Goal: Transaction & Acquisition: Purchase product/service

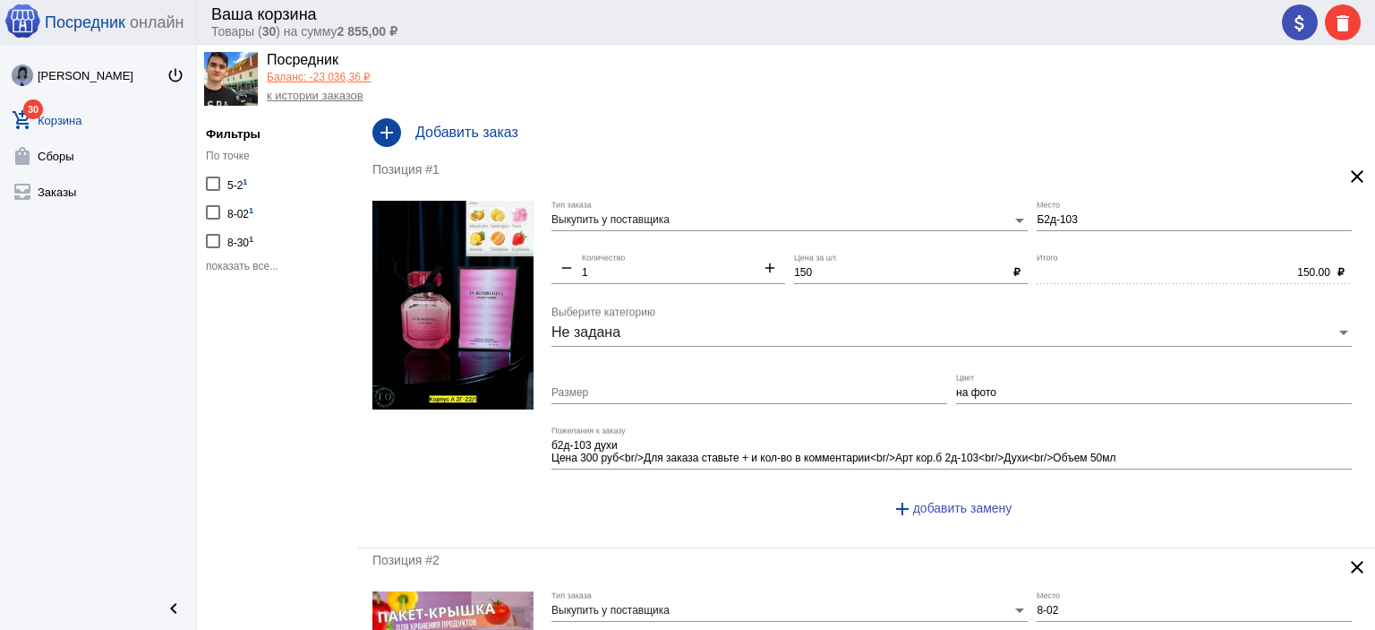
scroll to position [45, 0]
click at [234, 185] on div "5-2 1" at bounding box center [237, 183] width 20 height 24
checkbox input "true"
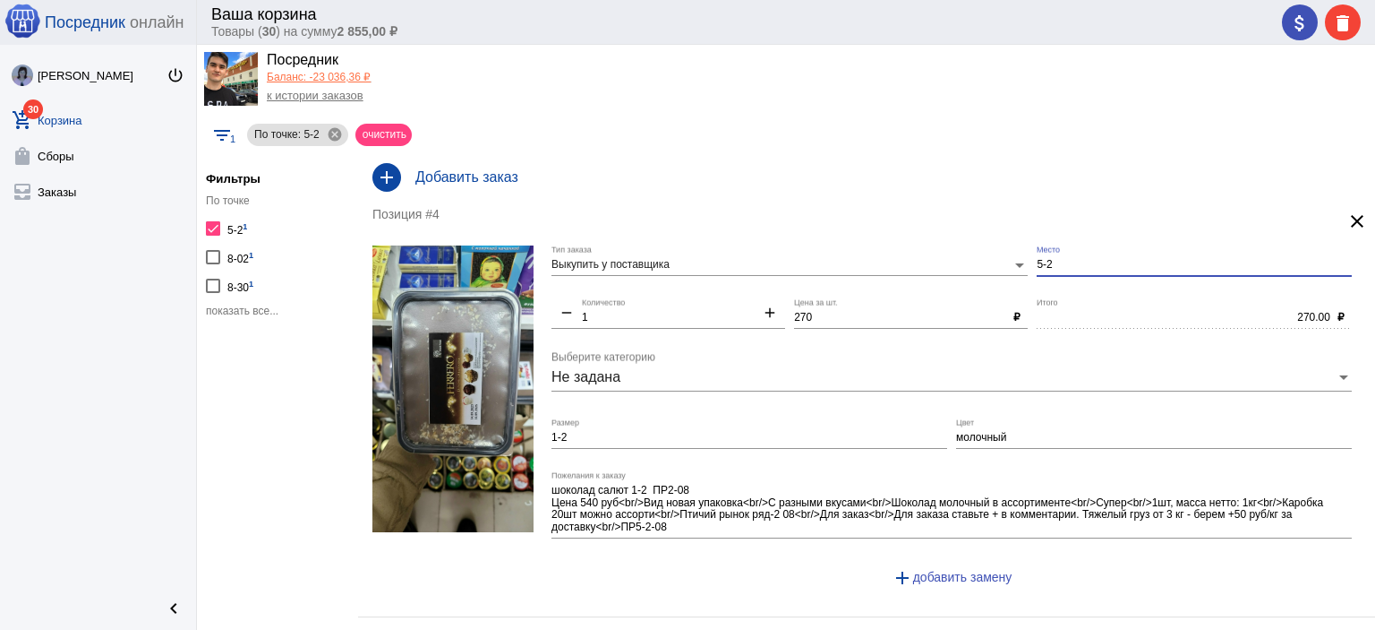
drag, startPoint x: 1089, startPoint y: 265, endPoint x: 978, endPoint y: 259, distance: 111.2
click at [977, 259] on div "Выкупить у поставщика Тип заказа 5-2 Место remove 1 Количество add 270 Цена за …" at bounding box center [957, 423] width 810 height 356
type input "1-2"
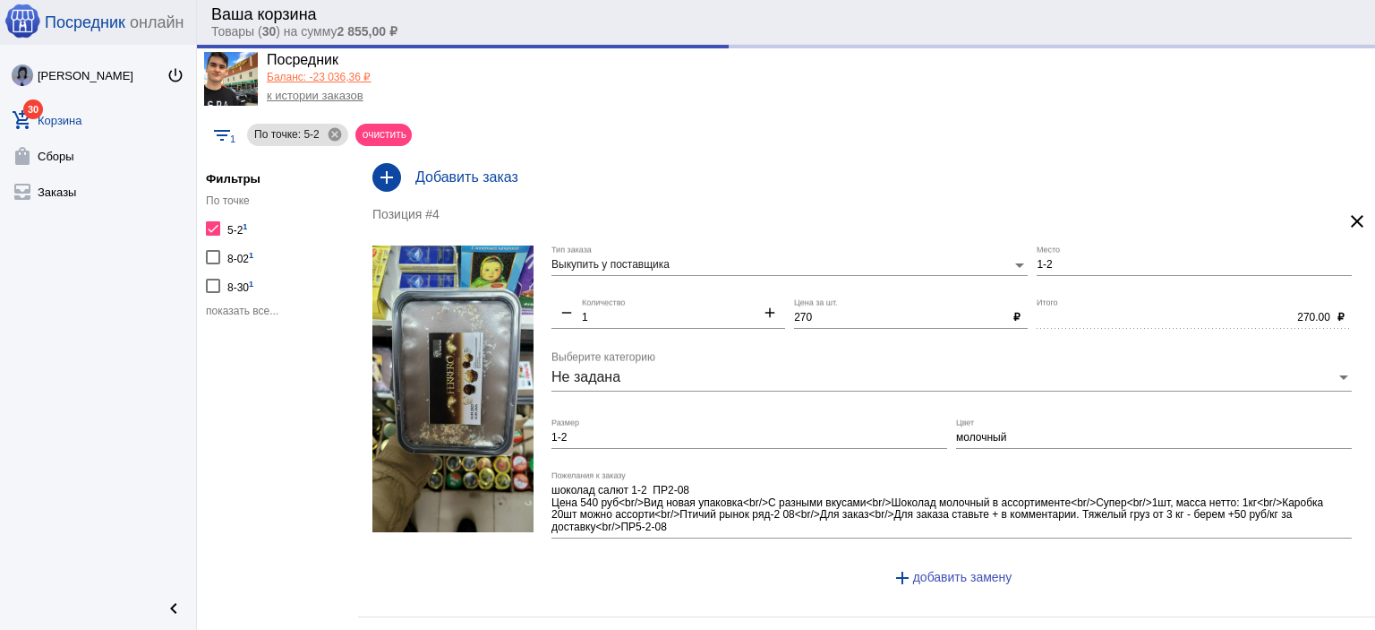
click at [273, 304] on span "показать все..." at bounding box center [242, 310] width 73 height 13
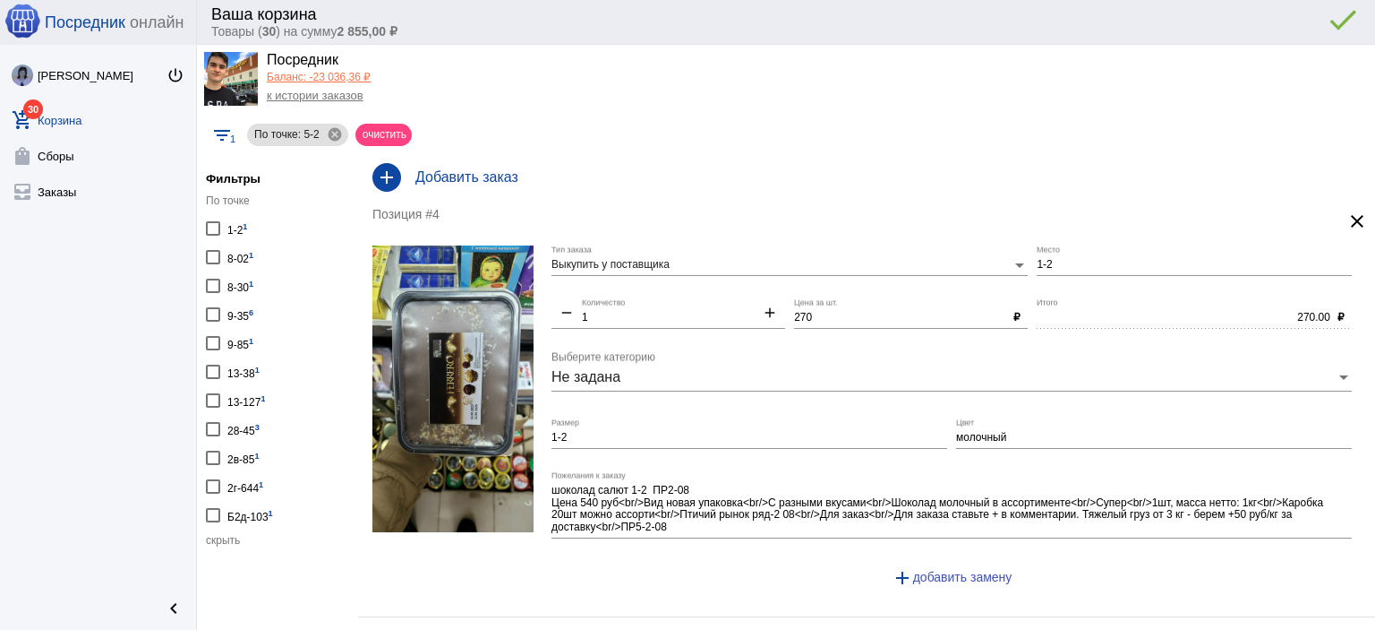
click at [258, 476] on div "2г-644 1" at bounding box center [245, 486] width 36 height 24
checkbox input "true"
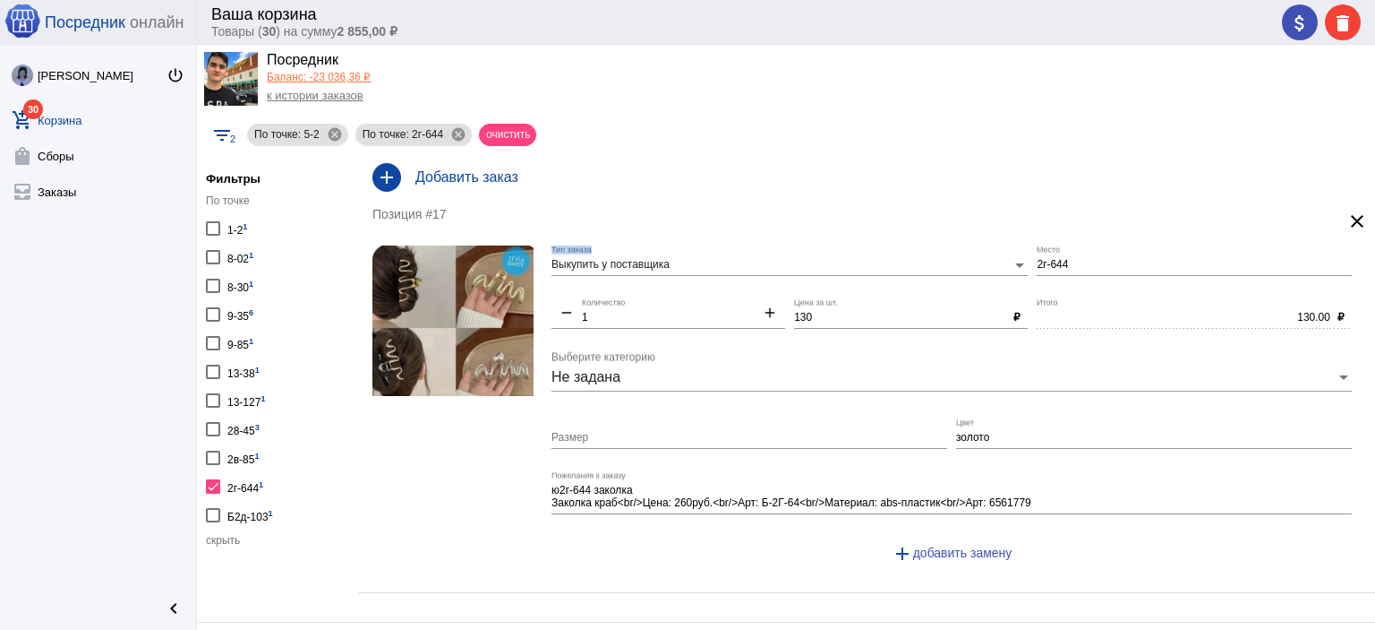
drag, startPoint x: 1081, startPoint y: 257, endPoint x: 982, endPoint y: 263, distance: 98.7
click at [982, 263] on div "Выкупить у поставщика Тип заказа 2г-644 Место remove 1 Количество add 130 Цена …" at bounding box center [957, 411] width 810 height 332
click at [1054, 262] on input "2г-644" at bounding box center [1194, 265] width 315 height 13
drag, startPoint x: 1082, startPoint y: 258, endPoint x: 1003, endPoint y: 266, distance: 79.2
click at [1003, 266] on div "Выкупить у поставщика Тип заказа 2г-644 Место remove 1 Количество add 130 Цена …" at bounding box center [957, 411] width 810 height 332
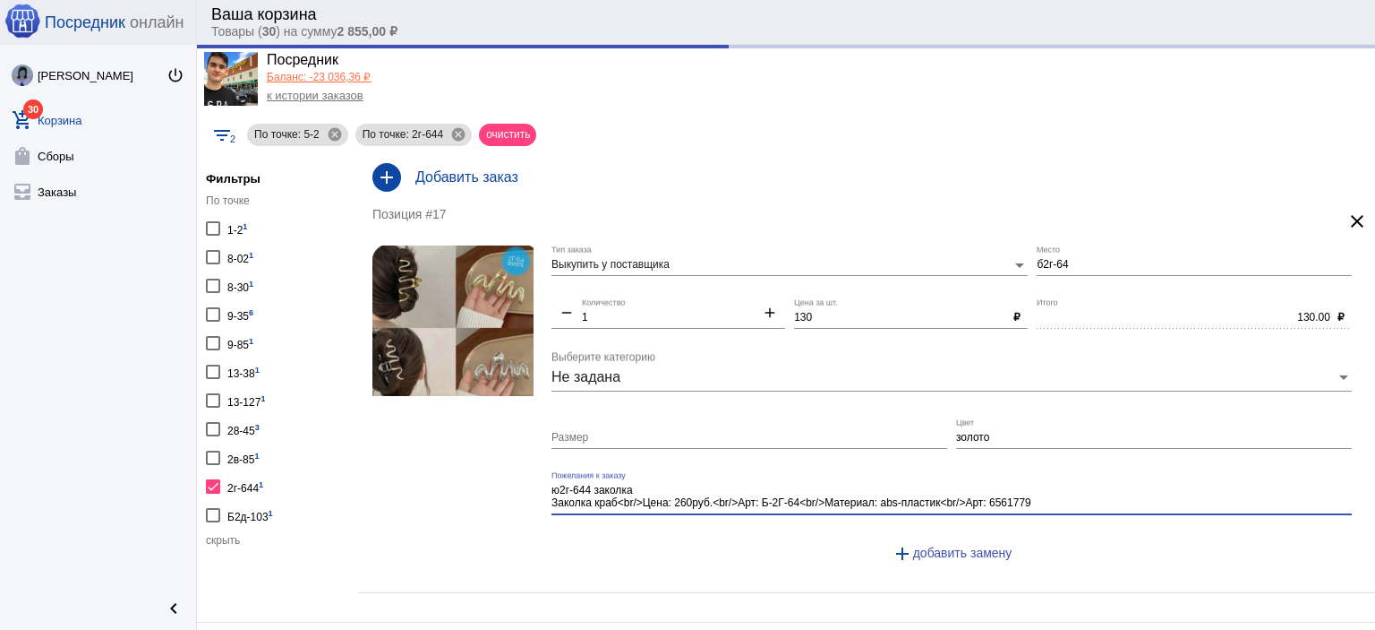
click at [960, 496] on textarea "ю2г-644 заколка Заколка краб<br/>Цена: 260руб.<br/>Арт: Б-2Г-64<br/>Материал: a…" at bounding box center [952, 497] width 801 height 28
type input "Б2г-64"
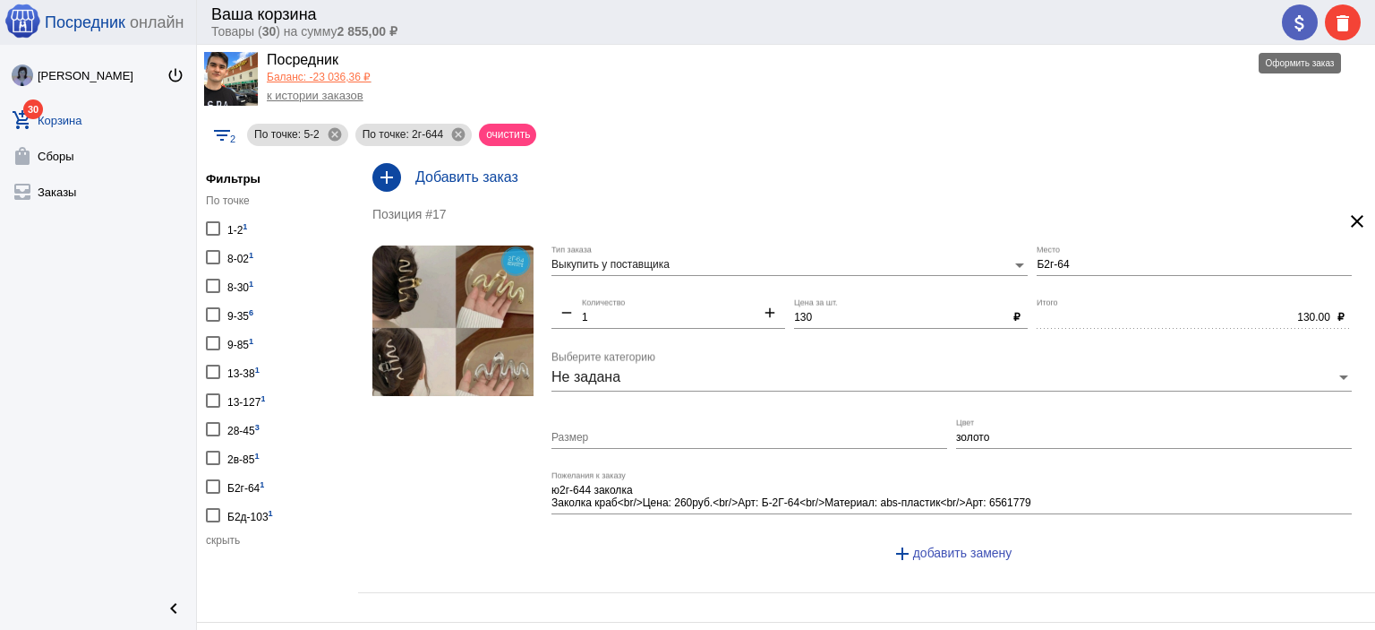
click at [1299, 18] on mat-icon "attach_money" at bounding box center [1299, 23] width 21 height 21
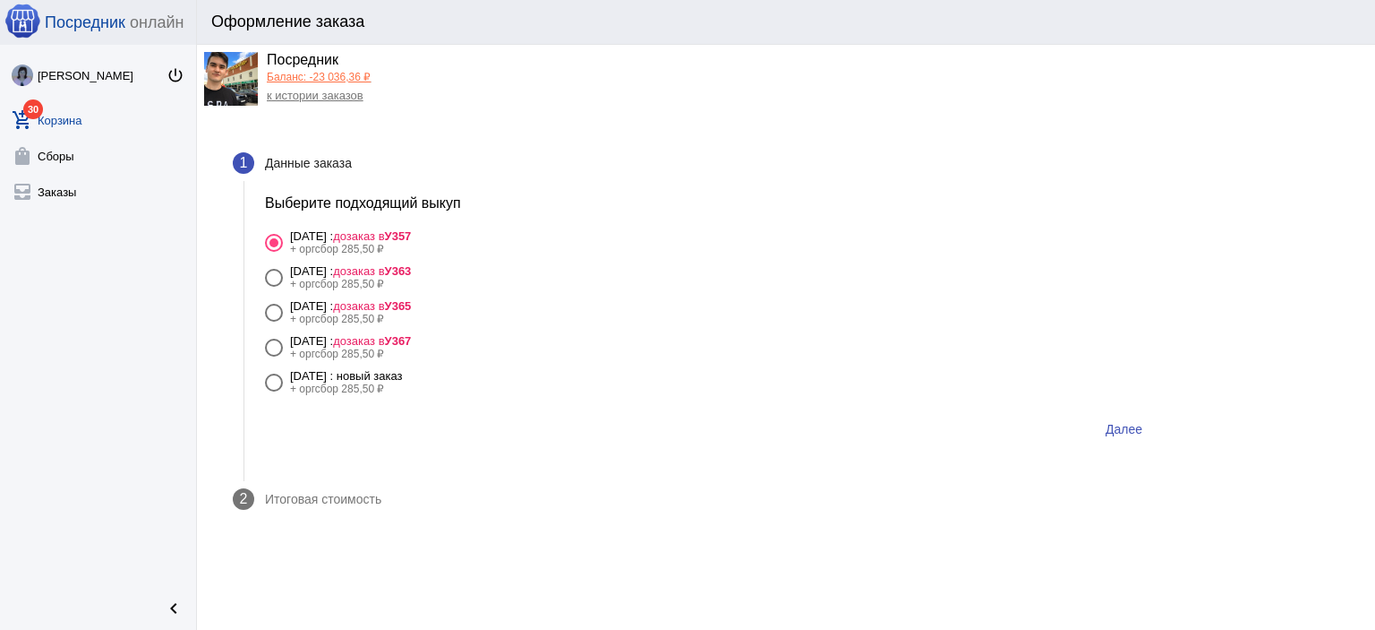
click at [403, 375] on div "[DATE] : новый заказ" at bounding box center [346, 375] width 113 height 13
click at [274, 391] on input "12 октября Воскресенья : новый заказ + оргсбор 285,50 ₽" at bounding box center [273, 391] width 1 height 1
radio input "true"
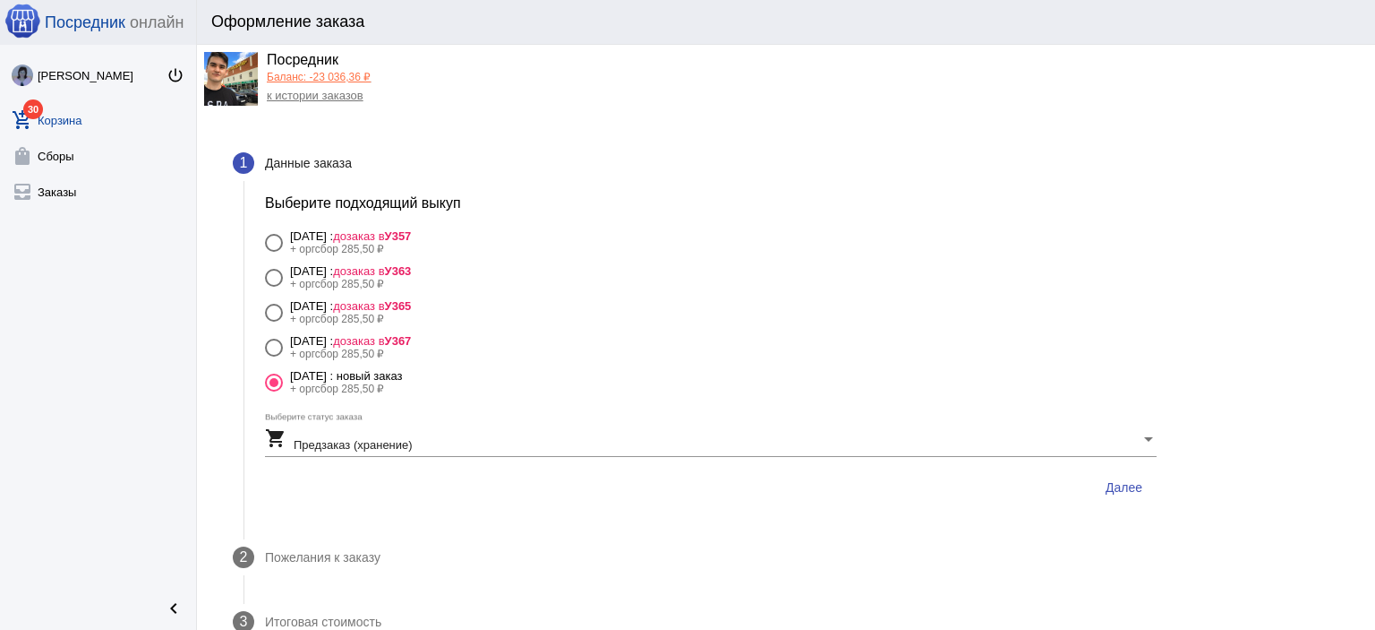
click at [1136, 483] on span "Далее" at bounding box center [1124, 487] width 37 height 14
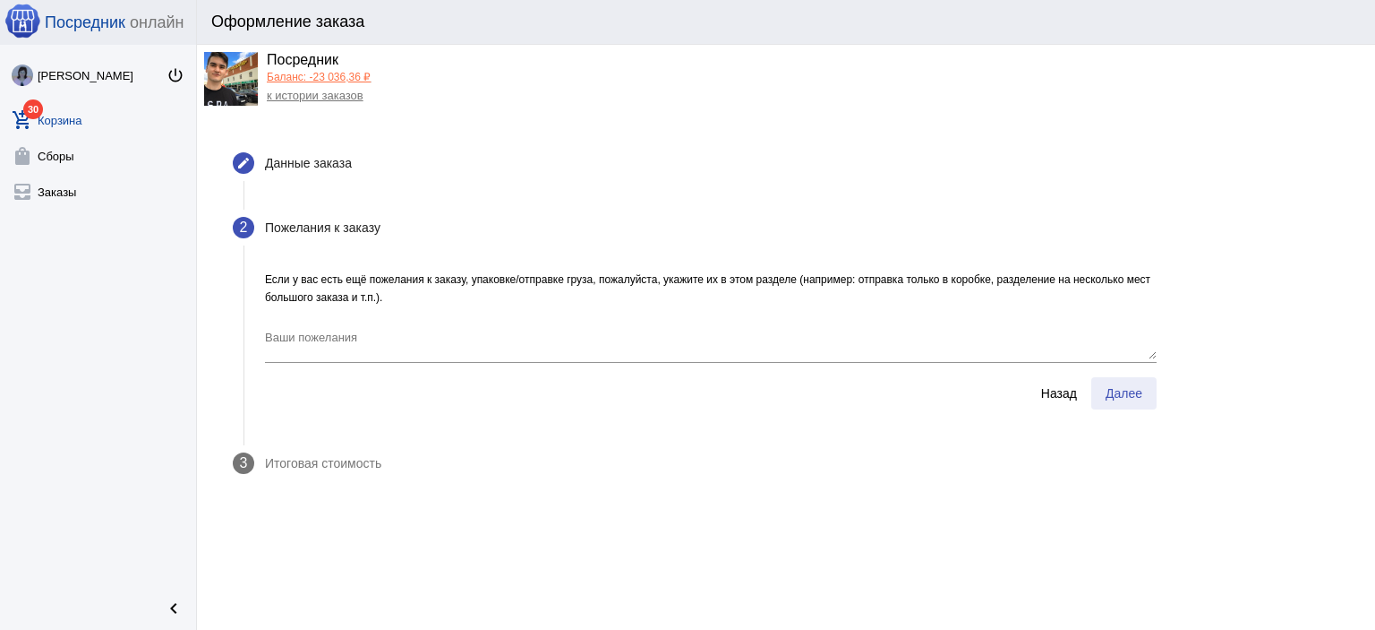
click at [1123, 390] on span "Далее" at bounding box center [1124, 393] width 37 height 14
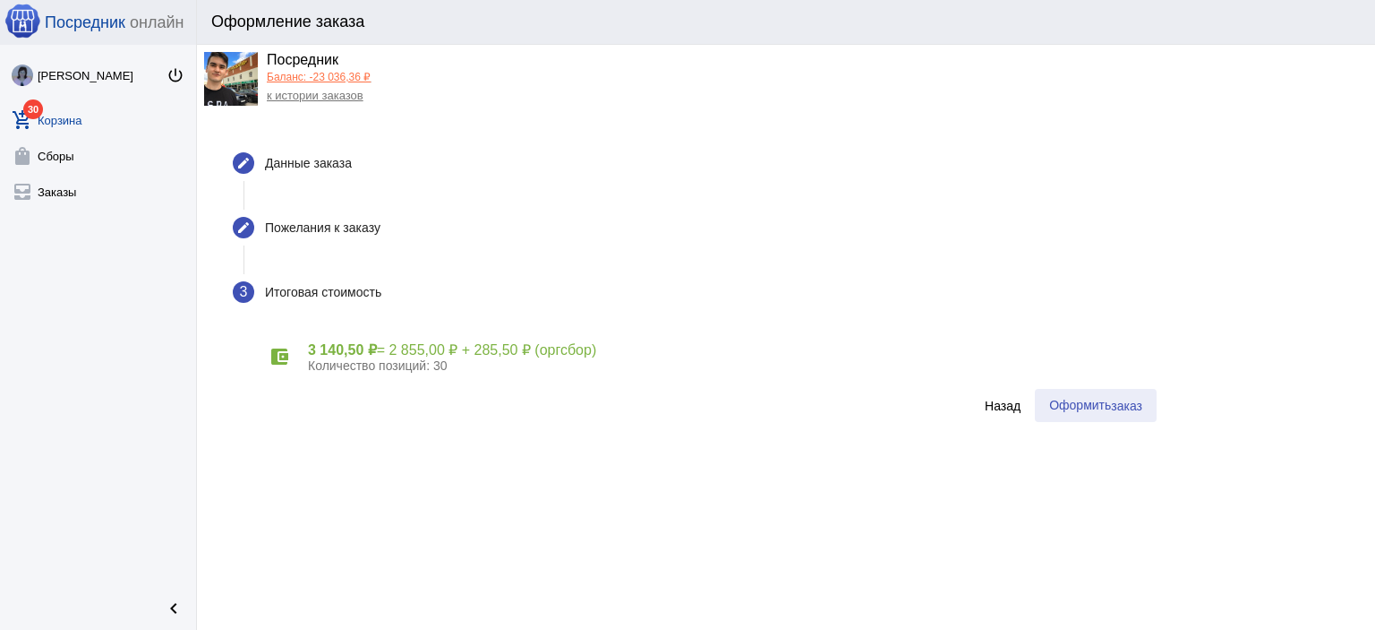
click at [1106, 397] on button "Оформить заказ" at bounding box center [1096, 405] width 122 height 33
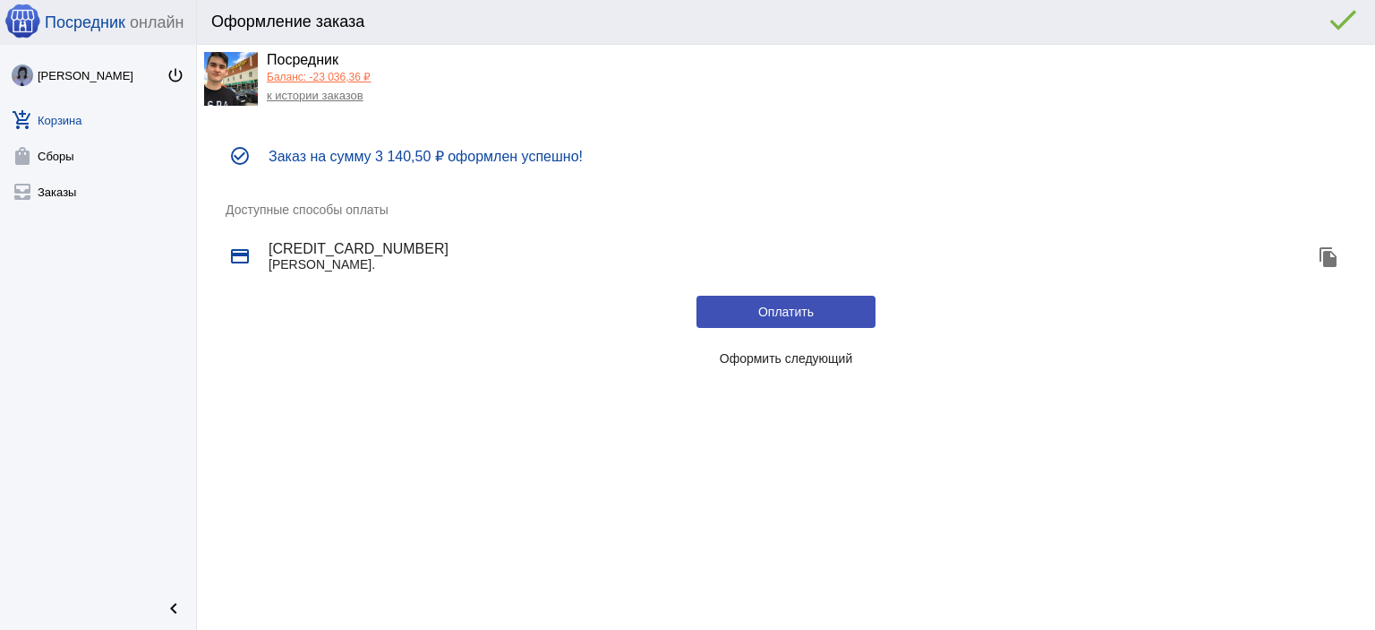
click at [782, 358] on span "Оформить следующий" at bounding box center [786, 358] width 133 height 14
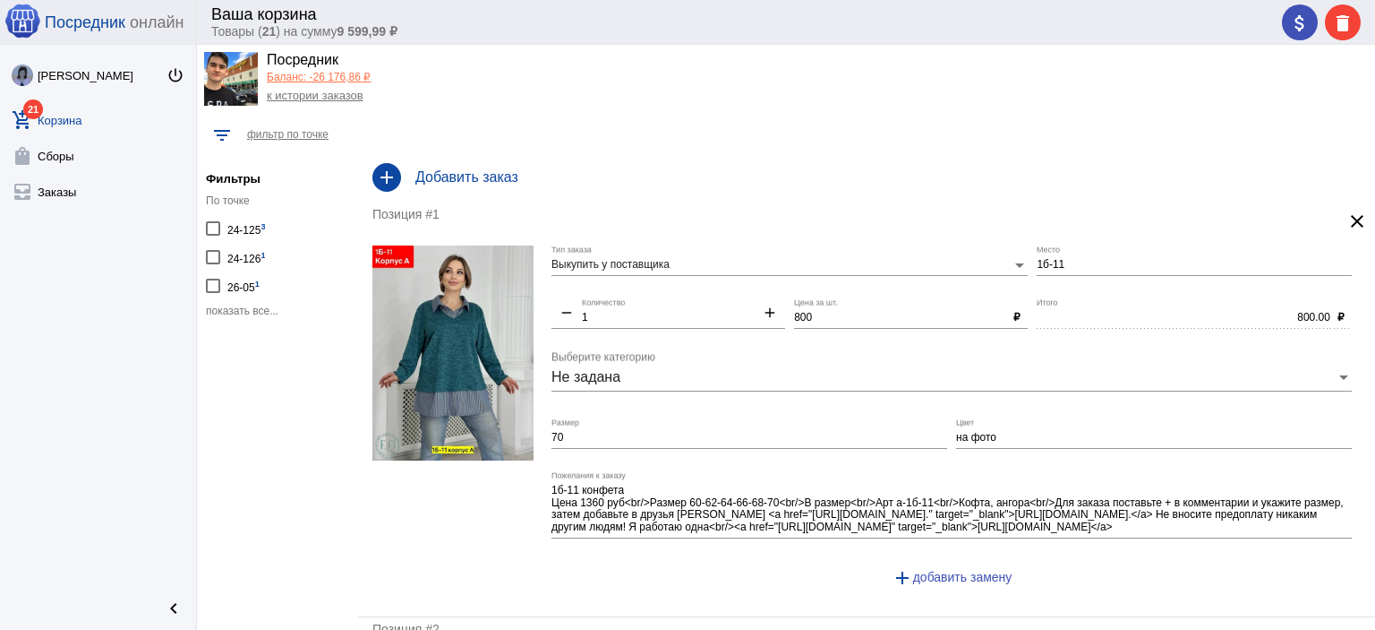
click at [247, 310] on span "показать все..." at bounding box center [242, 310] width 73 height 13
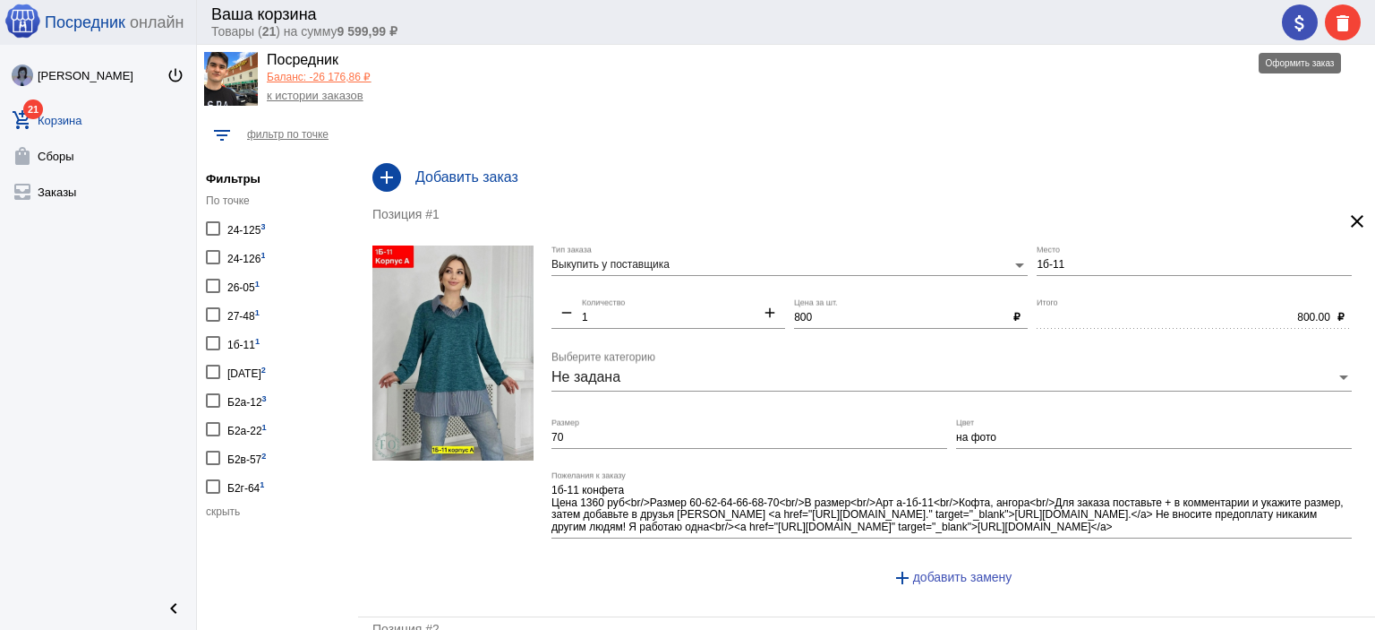
click at [1298, 20] on mat-icon "attach_money" at bounding box center [1299, 23] width 21 height 21
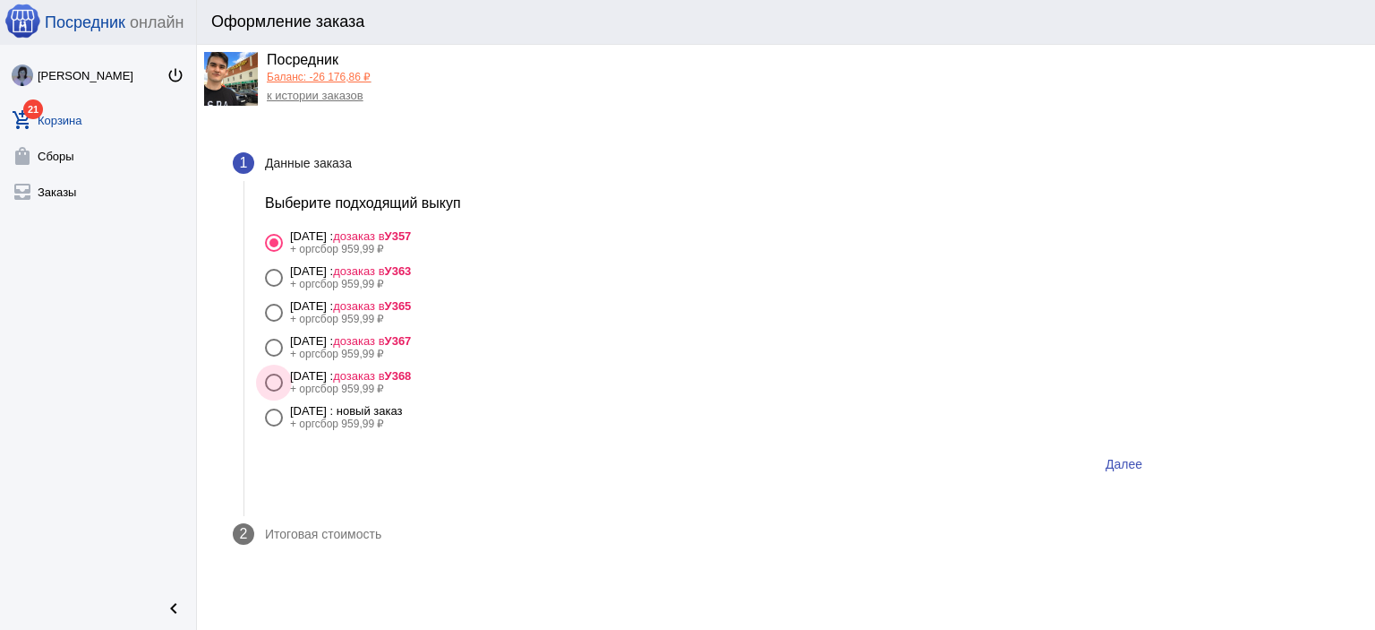
click at [397, 379] on div "[DATE] : дозаказ в У368" at bounding box center [350, 375] width 121 height 13
click at [274, 391] on input "[DATE] : дозаказ в У368 + оргсбор 959,99 ₽" at bounding box center [273, 391] width 1 height 1
radio input "true"
click at [1129, 467] on span "Далее" at bounding box center [1124, 464] width 37 height 14
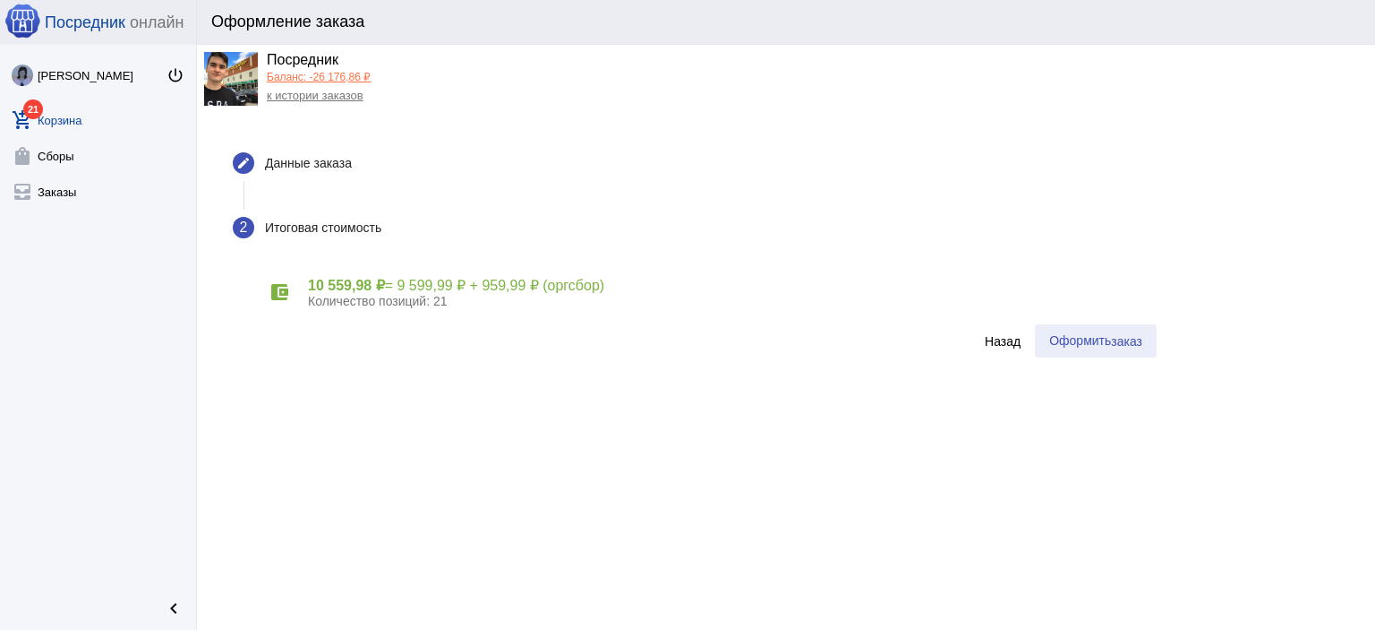
click at [1117, 346] on span "заказ" at bounding box center [1126, 341] width 31 height 14
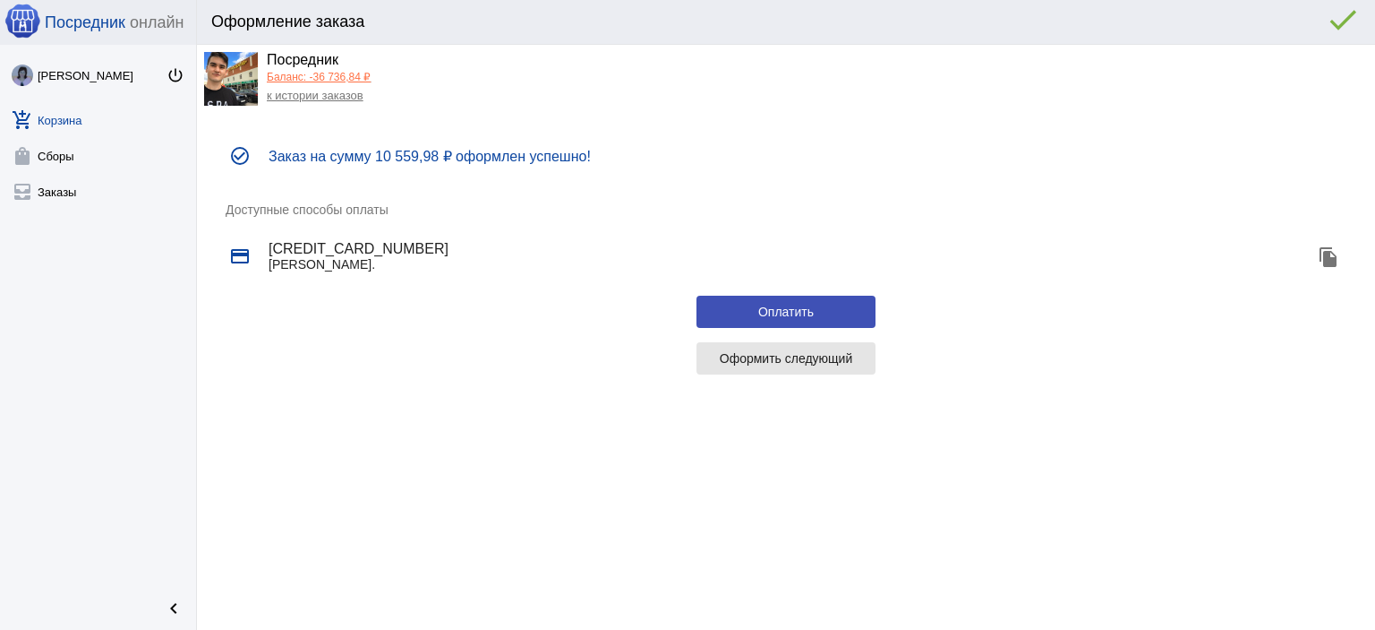
click at [855, 354] on button "Оформить следующий" at bounding box center [786, 358] width 179 height 32
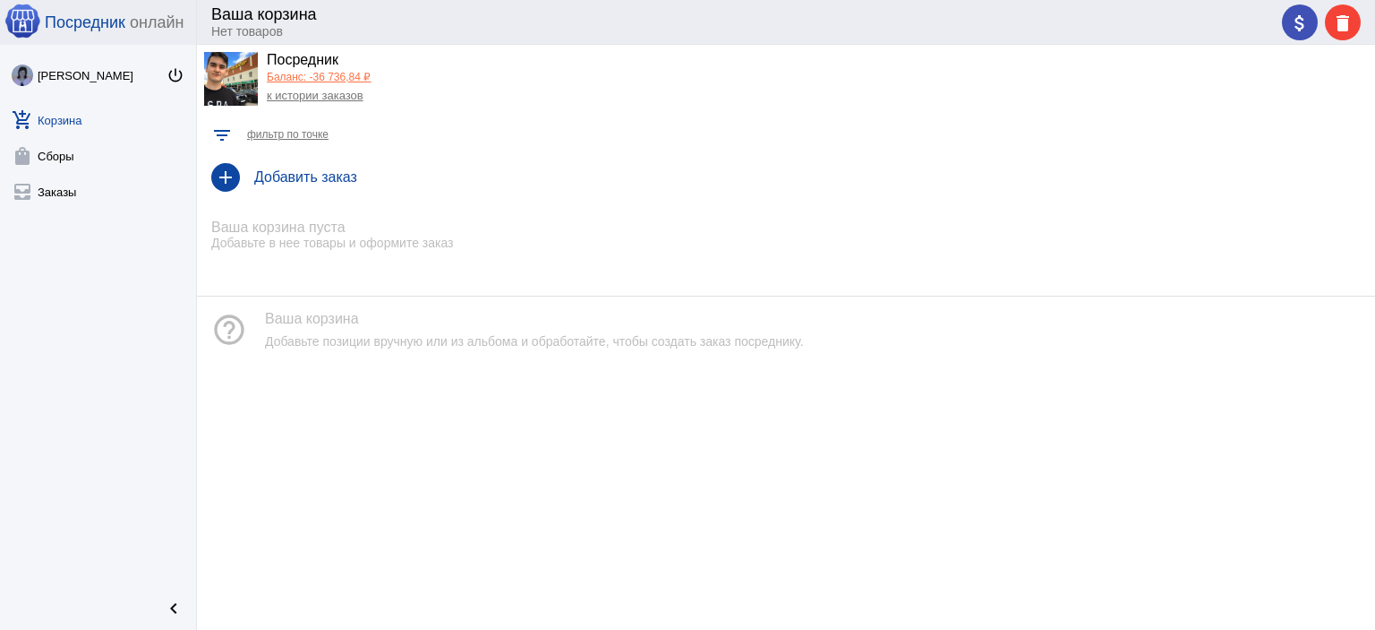
click at [324, 76] on link "Баланс: -36 736,84 ₽" at bounding box center [319, 77] width 104 height 13
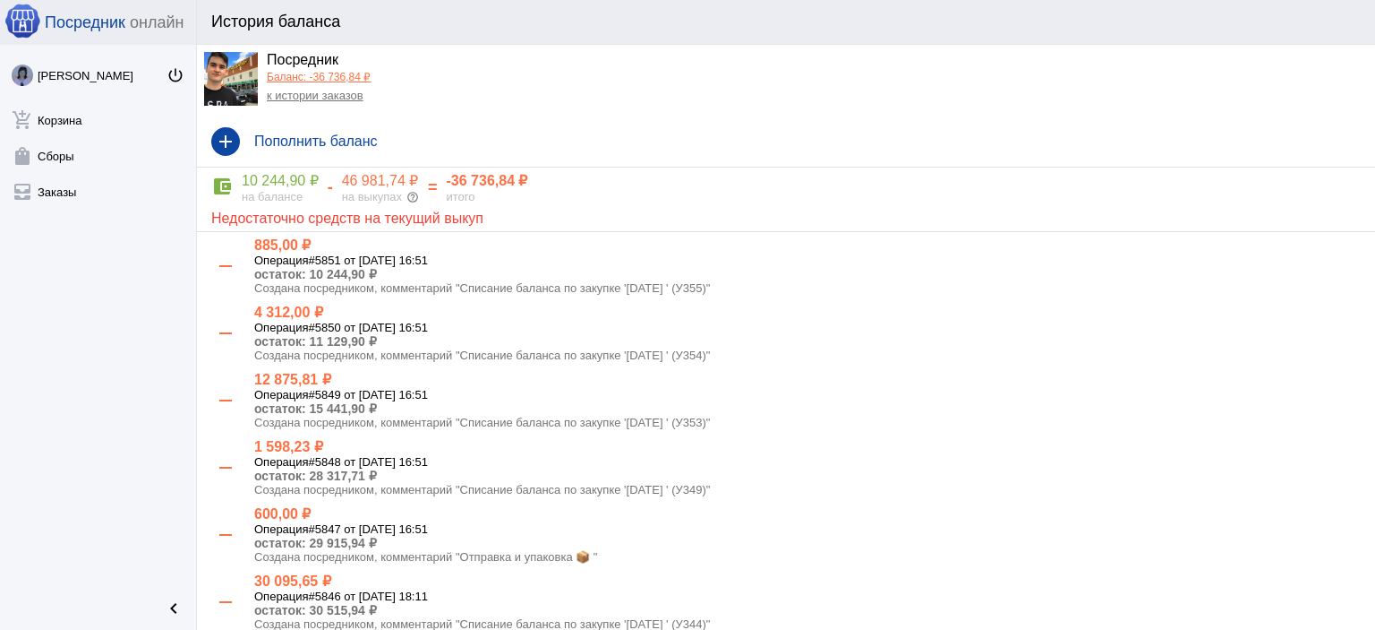
click at [313, 100] on link "к истории заказов" at bounding box center [315, 95] width 97 height 13
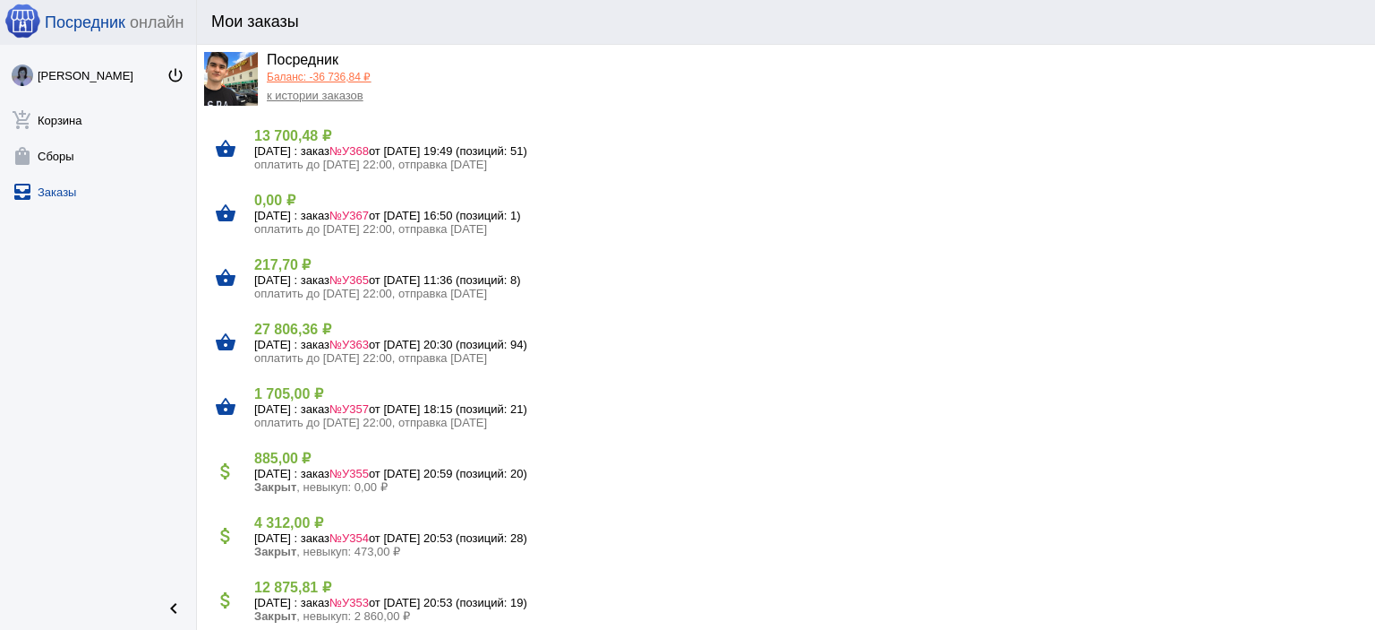
click at [326, 211] on h5 "[DATE] : заказ №У367 от [DATE] 16:50 (позиций: 1)" at bounding box center [807, 215] width 1107 height 13
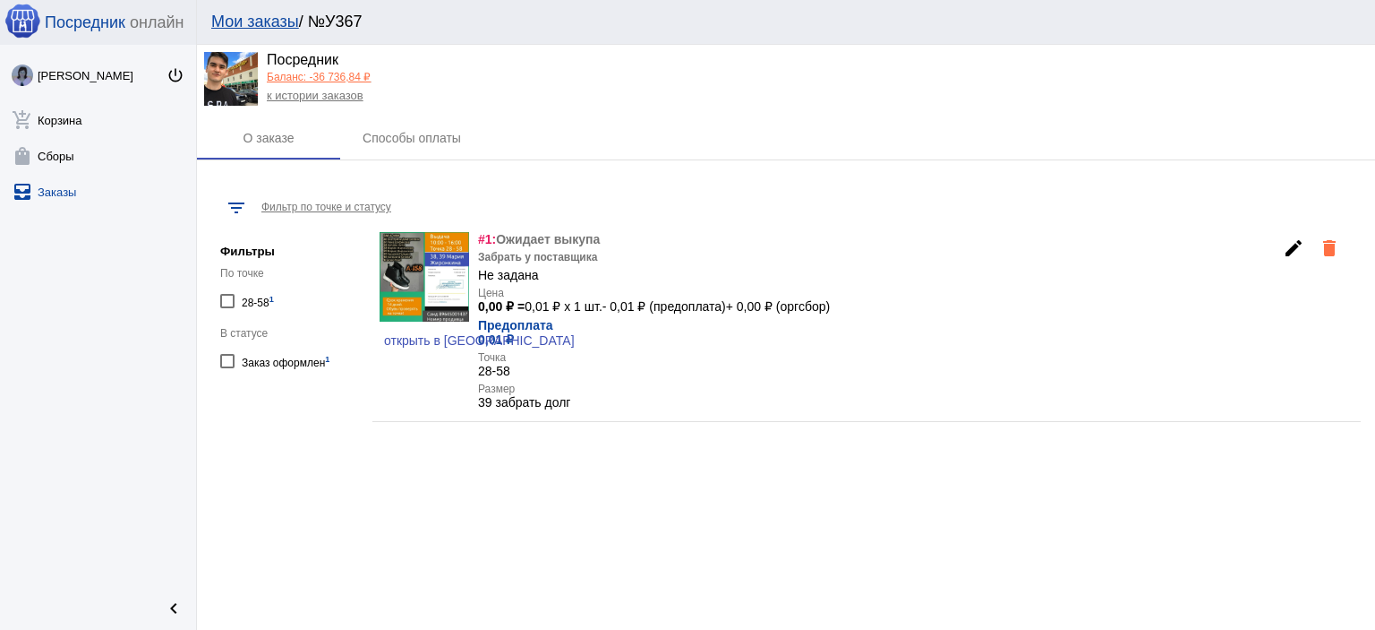
click at [306, 102] on link "к истории заказов" at bounding box center [315, 95] width 97 height 13
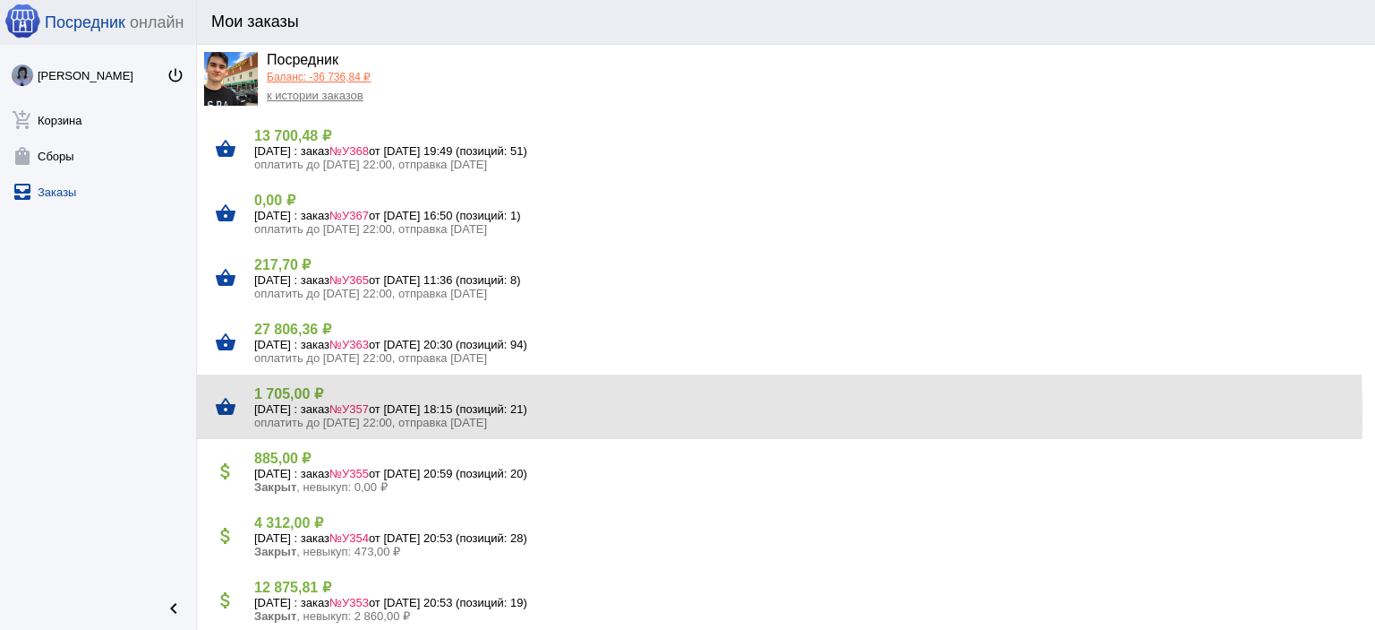
click at [325, 415] on span "оплатить до [DATE] 22:00, отправка [DATE]" at bounding box center [370, 421] width 233 height 13
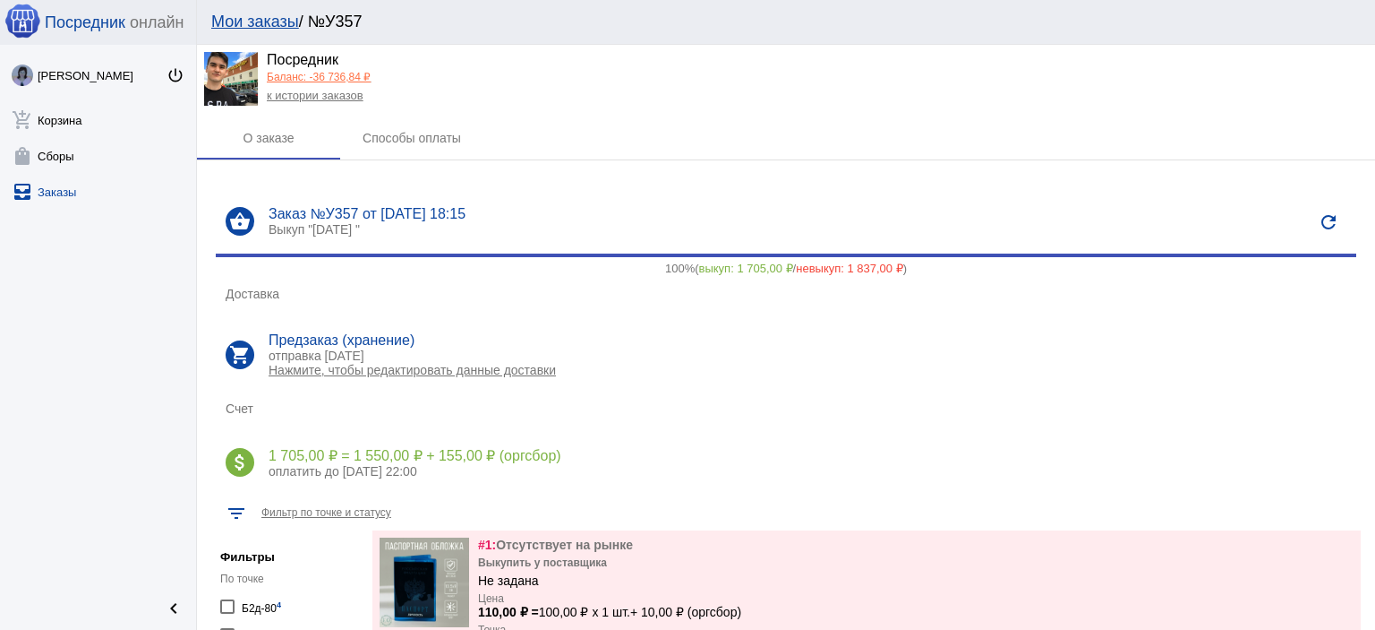
click at [304, 101] on link "к истории заказов" at bounding box center [315, 95] width 97 height 13
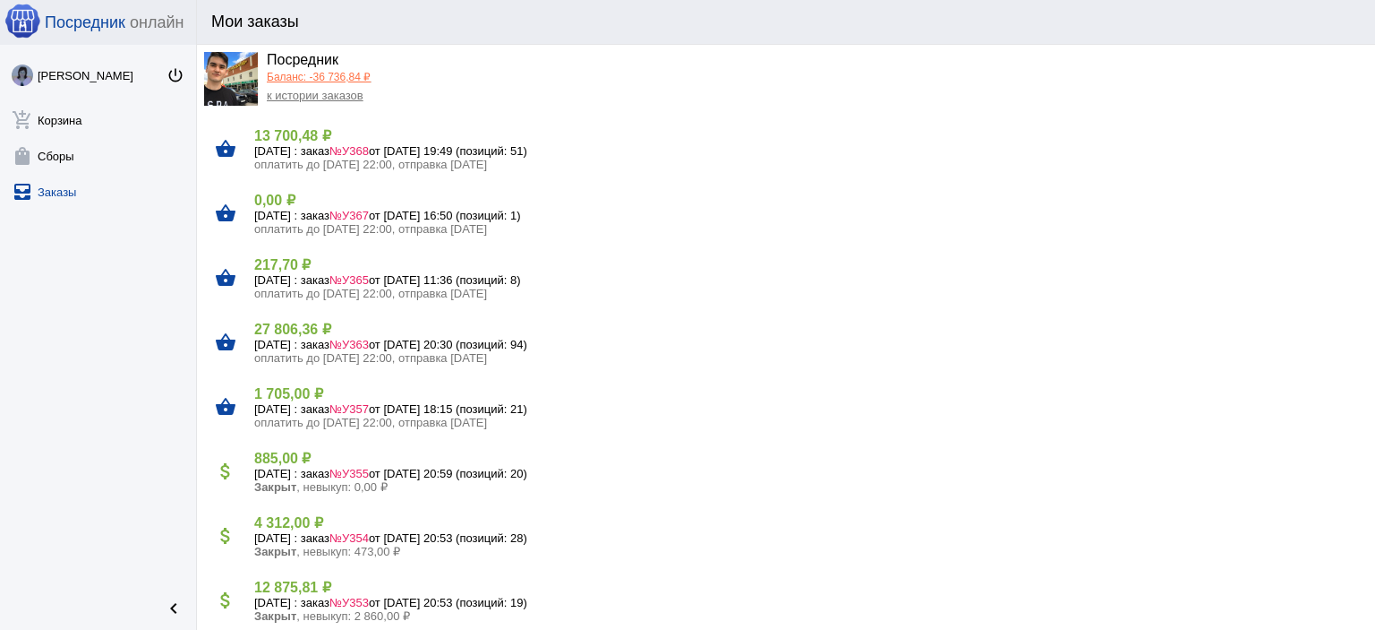
click at [289, 363] on span "оплатить до [DATE] 22:00, отправка [DATE]" at bounding box center [370, 357] width 233 height 13
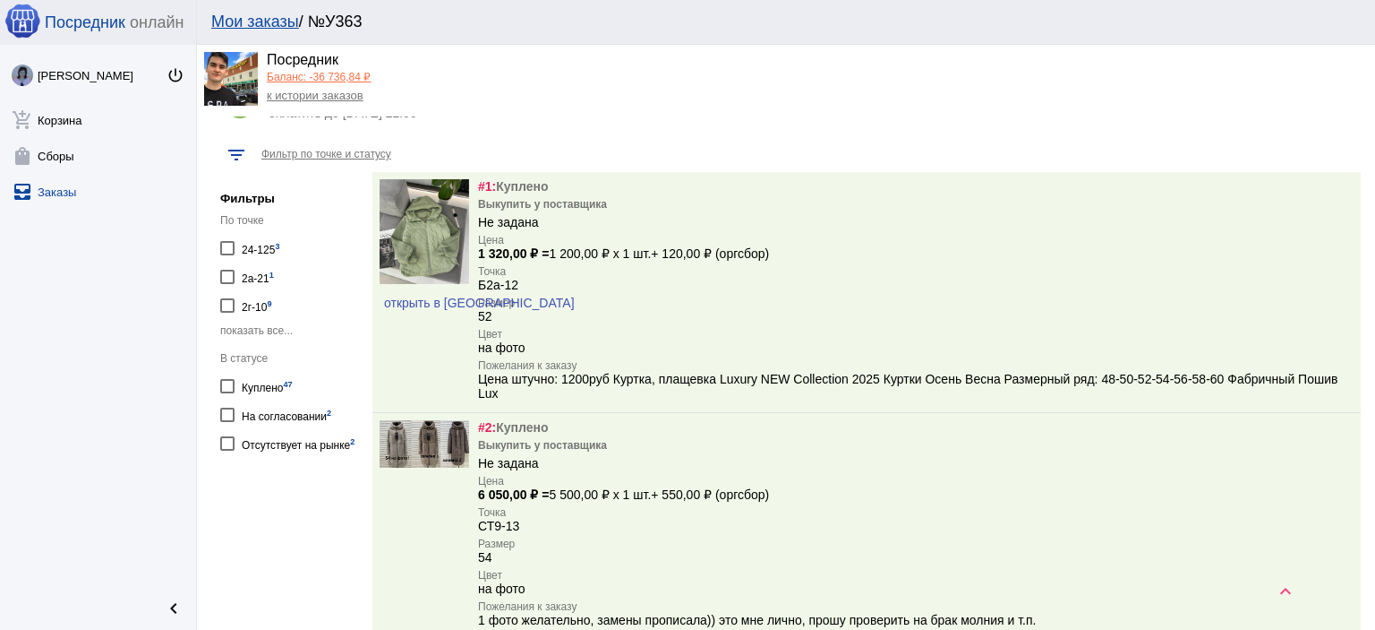
click at [271, 407] on div "На согласовании 2" at bounding box center [287, 414] width 90 height 24
checkbox input "true"
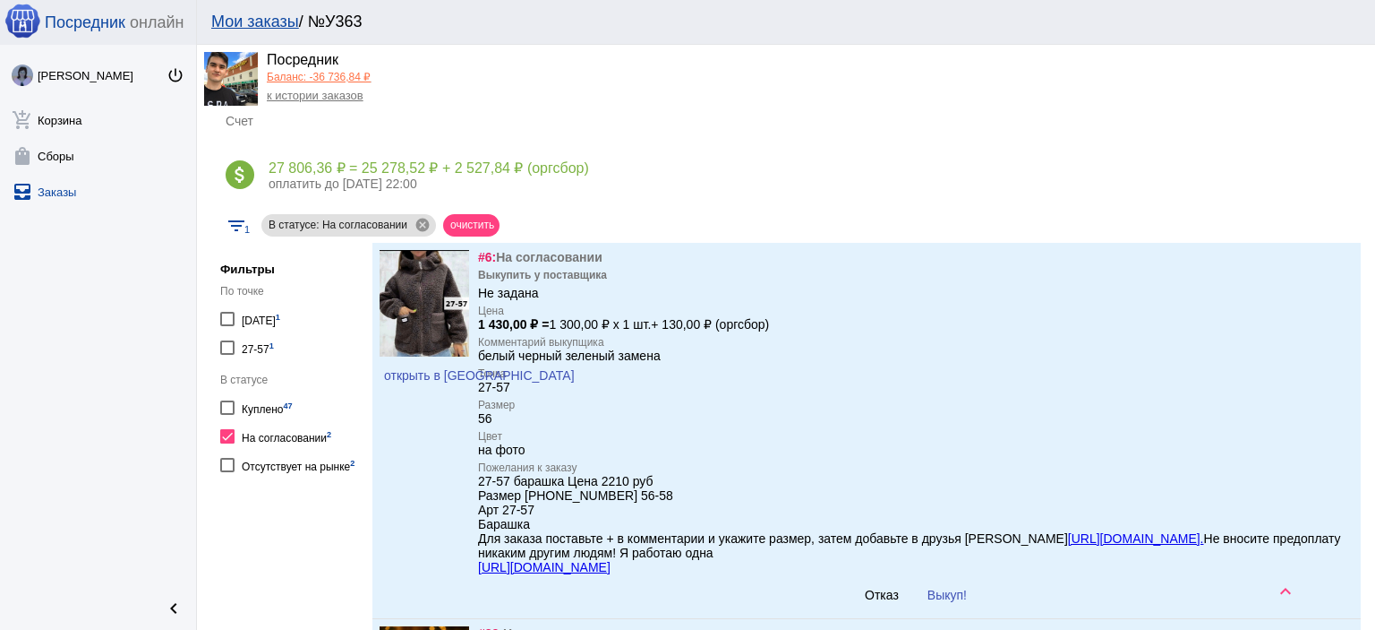
scroll to position [358, 0]
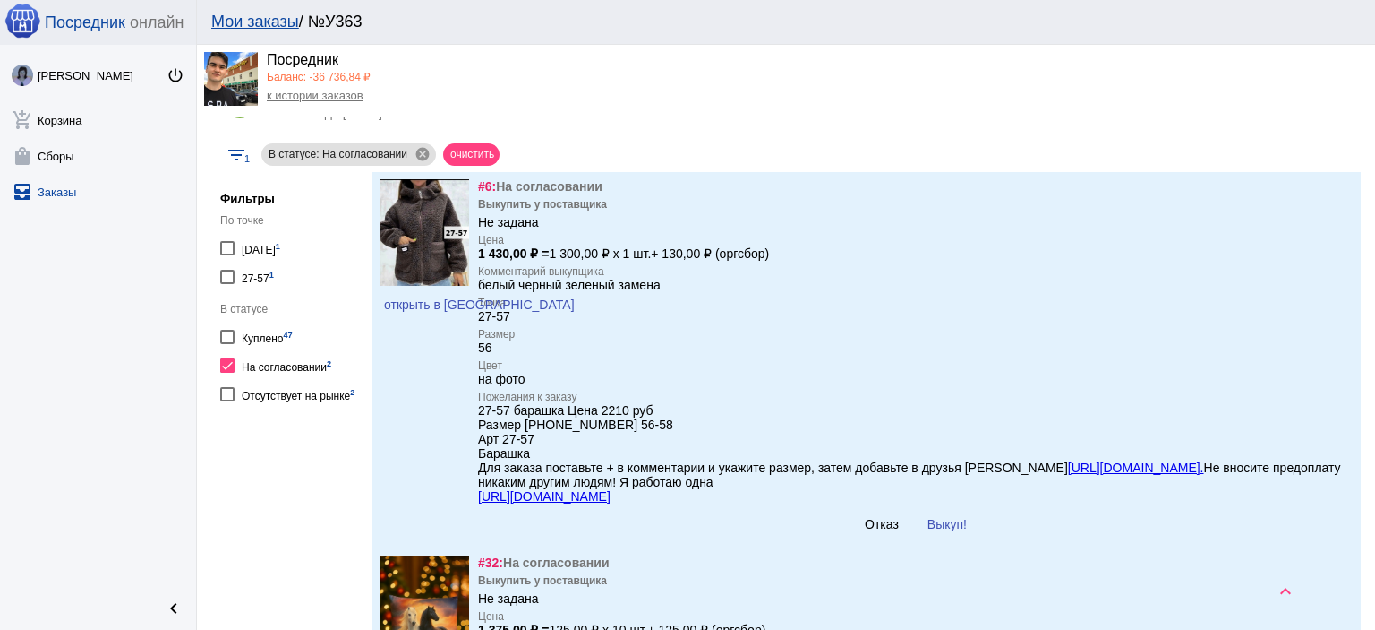
drag, startPoint x: 481, startPoint y: 287, endPoint x: 668, endPoint y: 288, distance: 187.2
click at [668, 288] on div "#6: На согласовании Выкупить у поставщика Не задана Цена 1 430,00 ₽ = 1 300,00 …" at bounding box center [916, 359] width 876 height 361
copy div "белый черный зеленый замена"
click at [431, 300] on span "открыть в [GEOGRAPHIC_DATA]" at bounding box center [479, 304] width 191 height 14
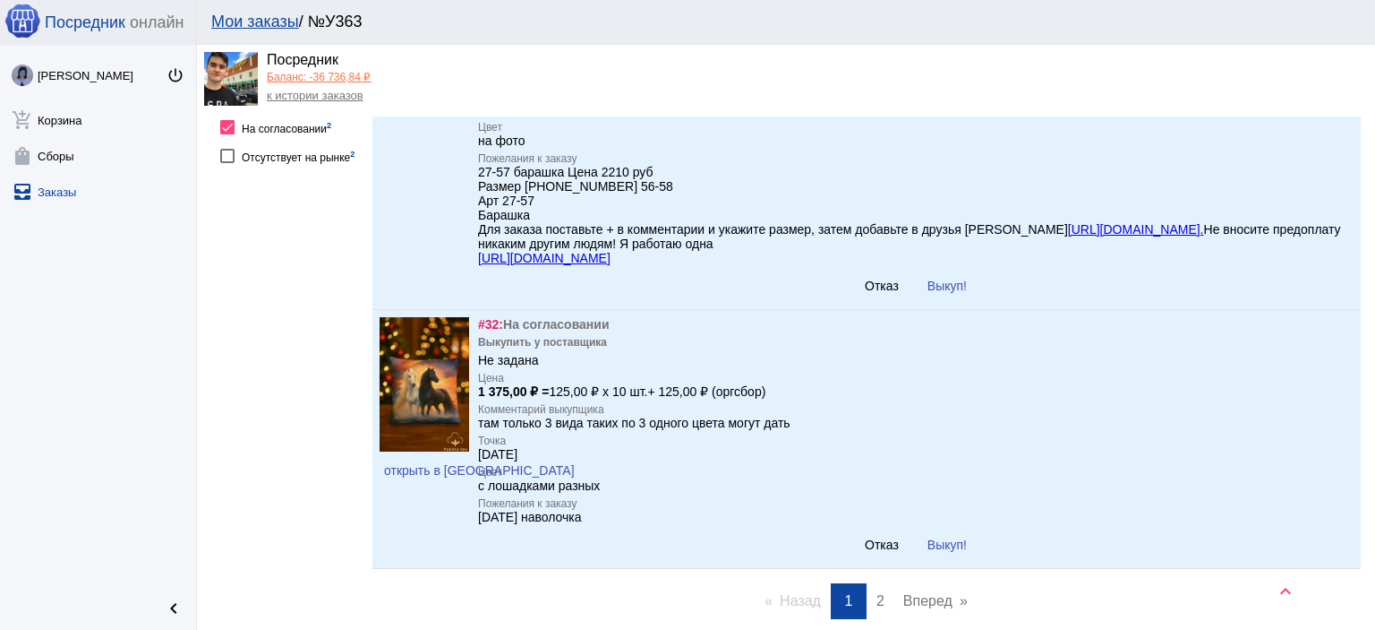
scroll to position [627, 0]
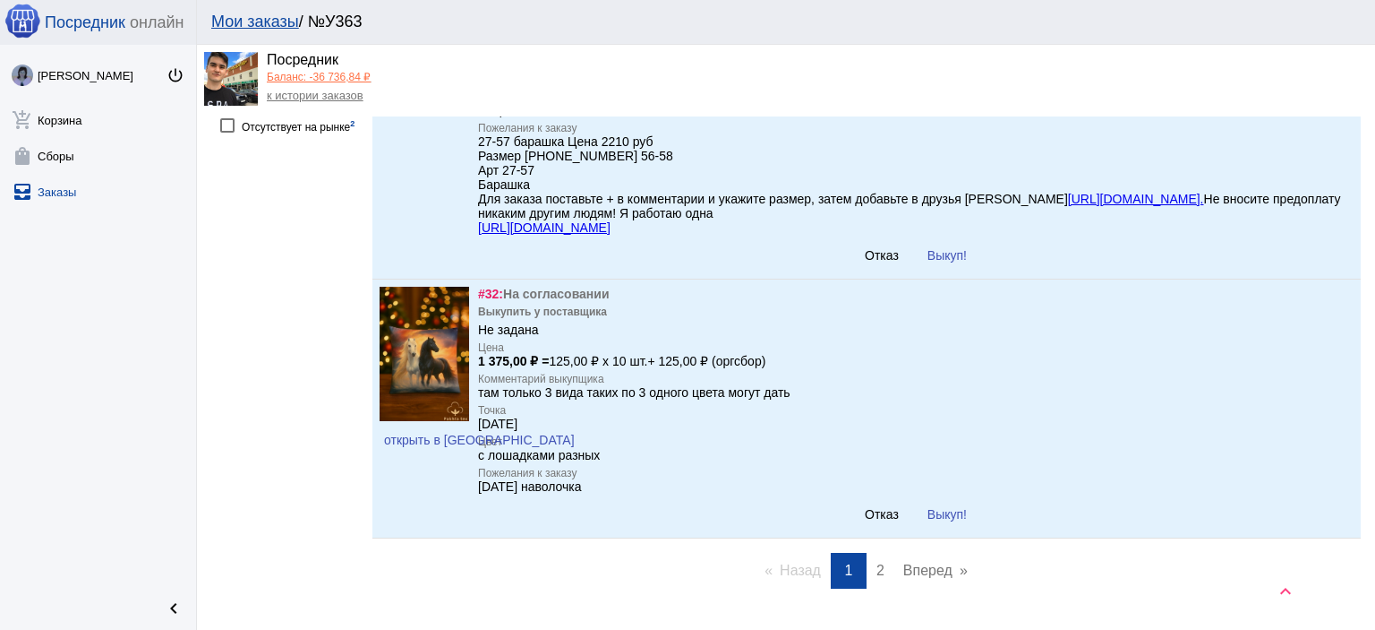
click at [949, 521] on span "Выкуп!" at bounding box center [947, 514] width 39 height 14
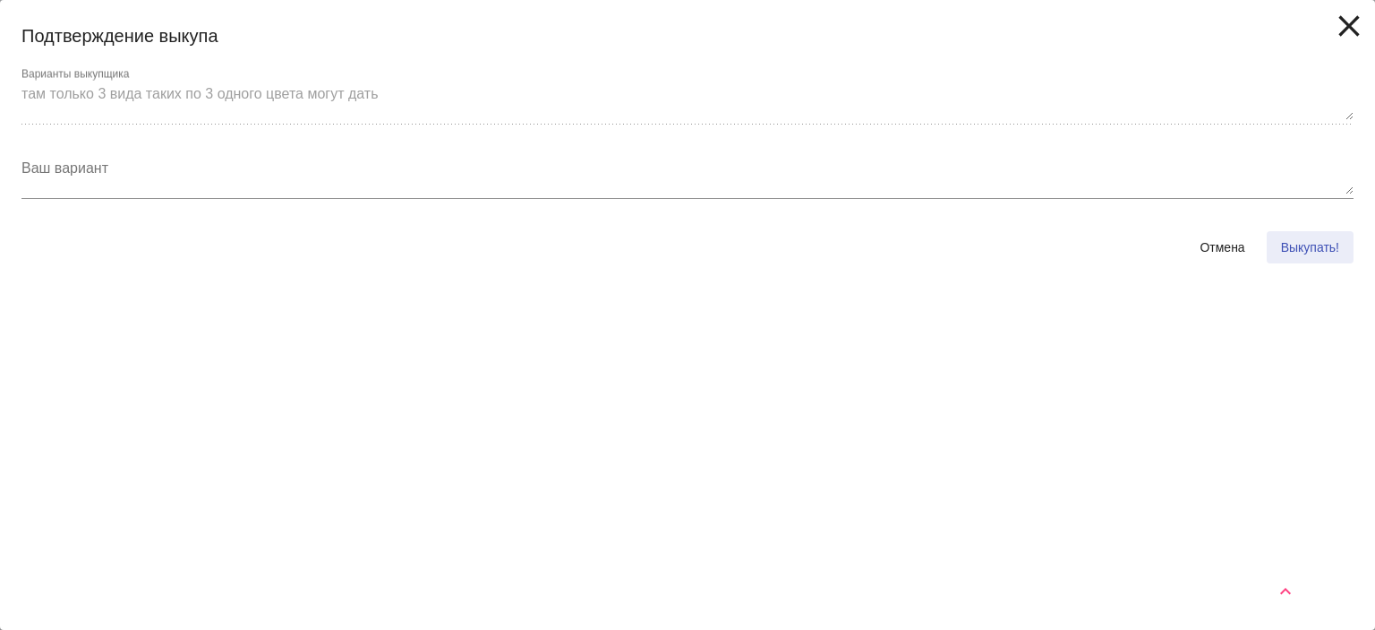
click at [1286, 243] on span "Выкупать!" at bounding box center [1310, 247] width 58 height 14
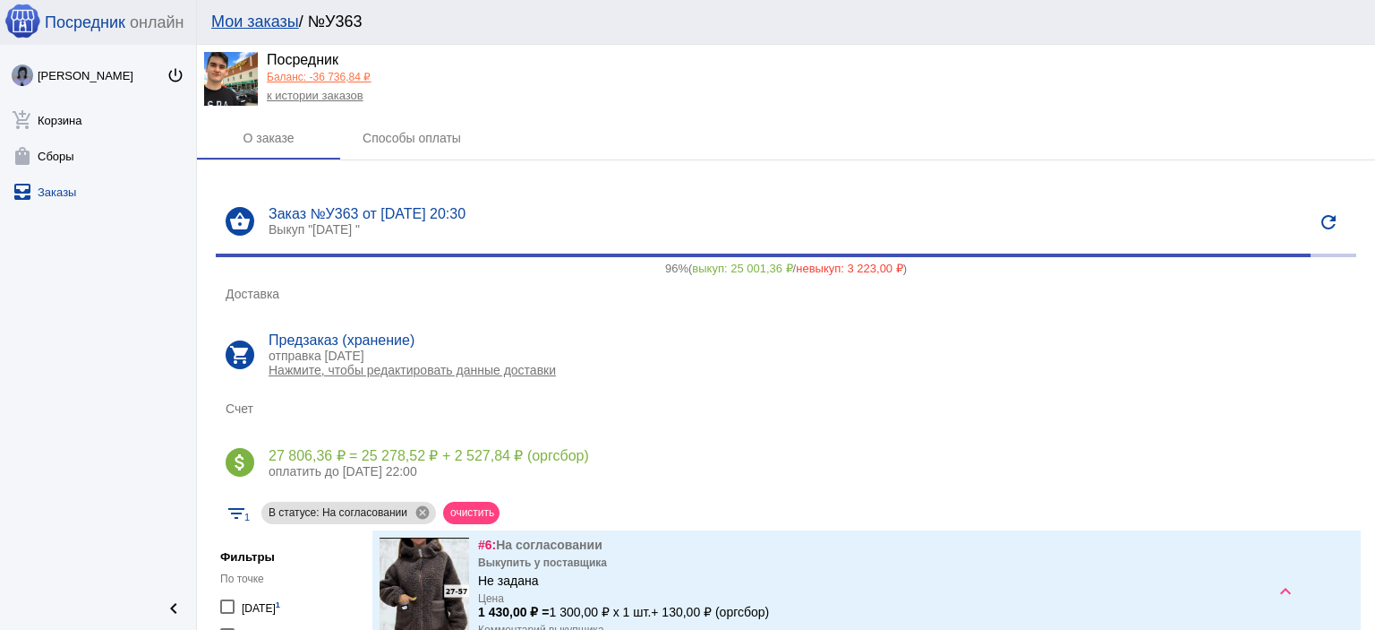
scroll to position [0, 0]
click at [324, 93] on link "к истории заказов" at bounding box center [315, 95] width 97 height 13
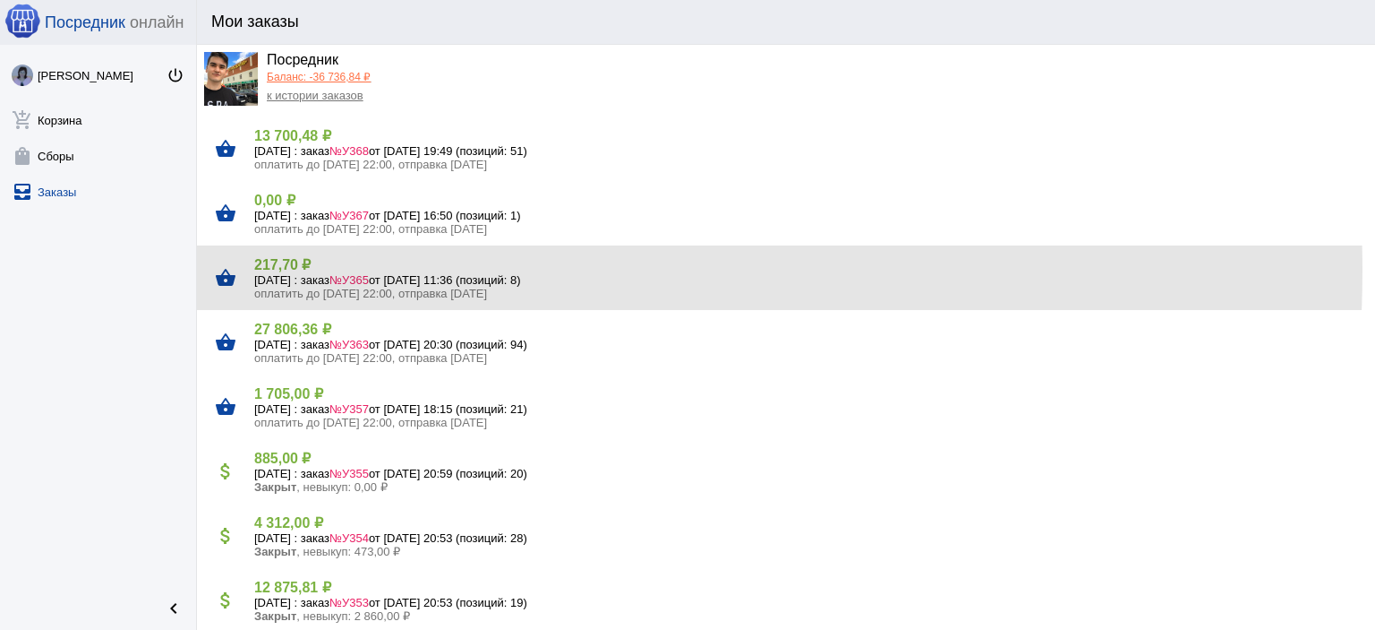
click at [352, 270] on h4 "217,70 ₽" at bounding box center [807, 264] width 1107 height 17
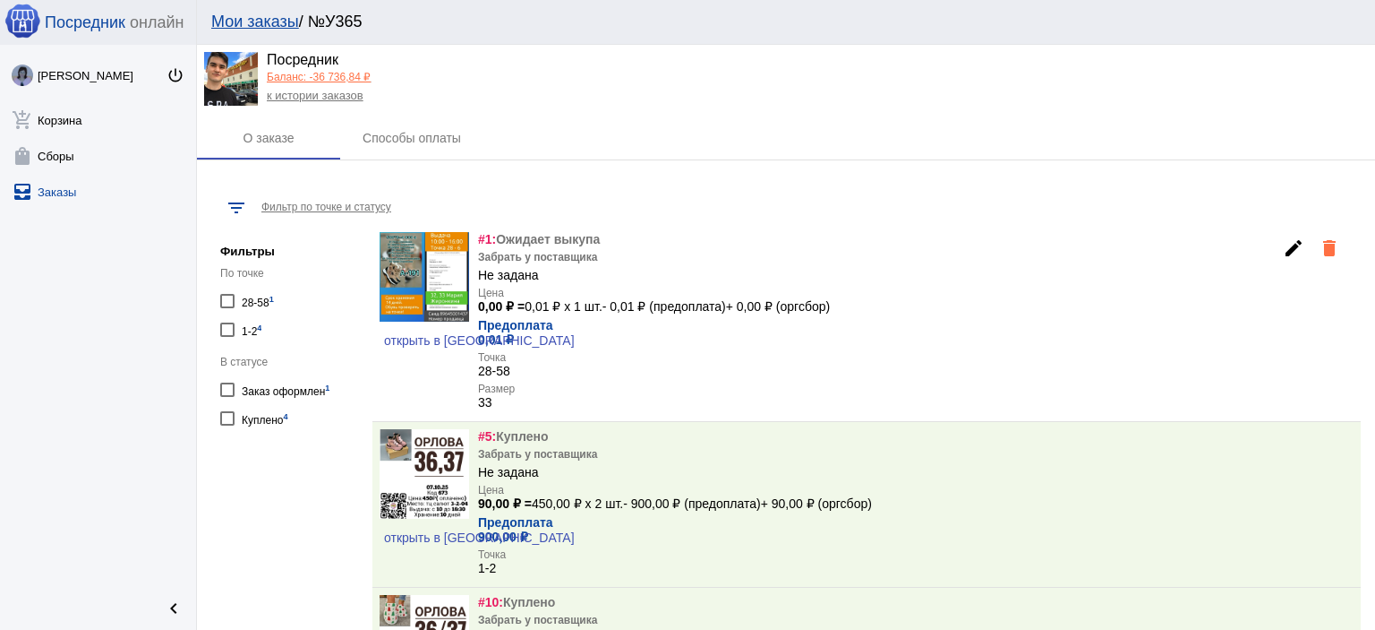
click at [290, 99] on link "к истории заказов" at bounding box center [315, 95] width 97 height 13
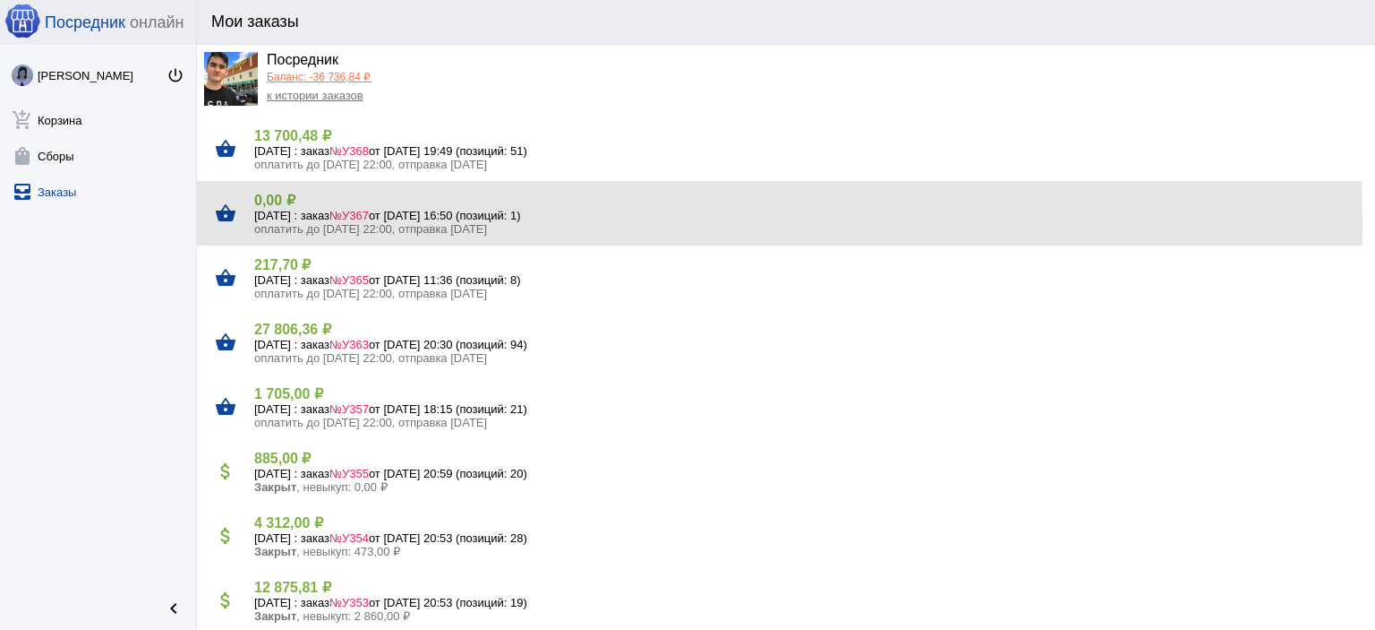
click at [352, 223] on span "оплатить до [DATE] 22:00, отправка [DATE]" at bounding box center [370, 228] width 233 height 13
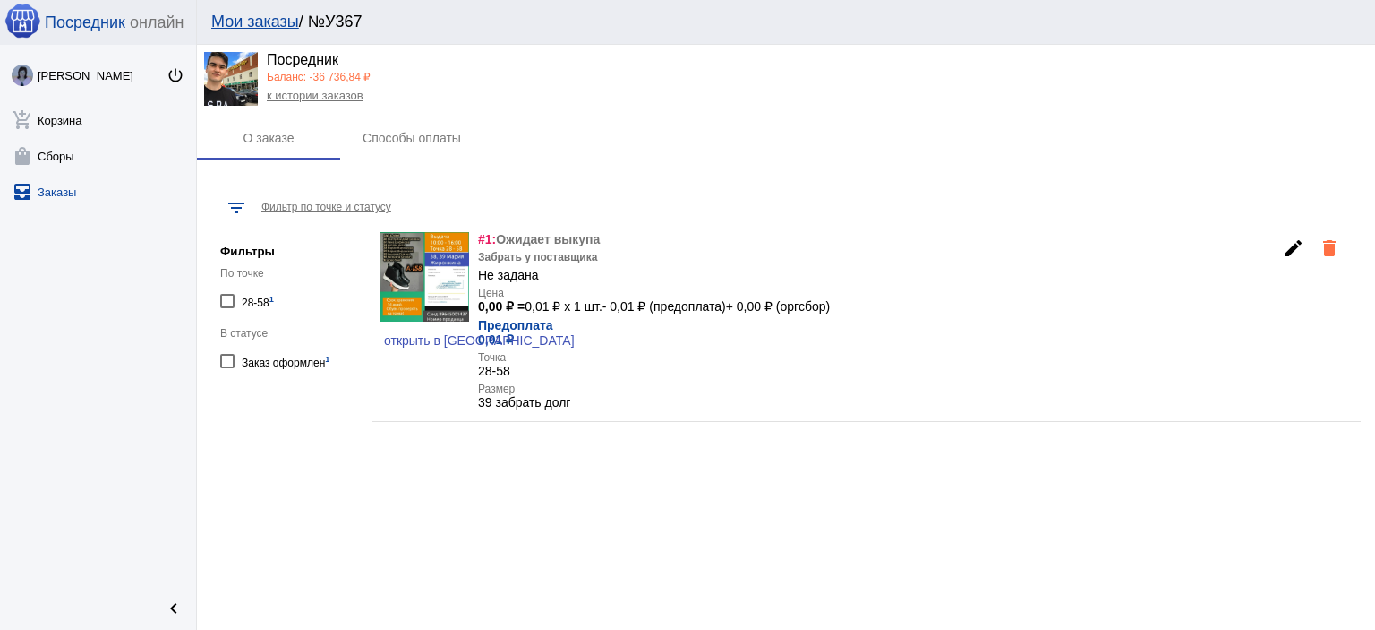
click at [308, 95] on link "к истории заказов" at bounding box center [315, 95] width 97 height 13
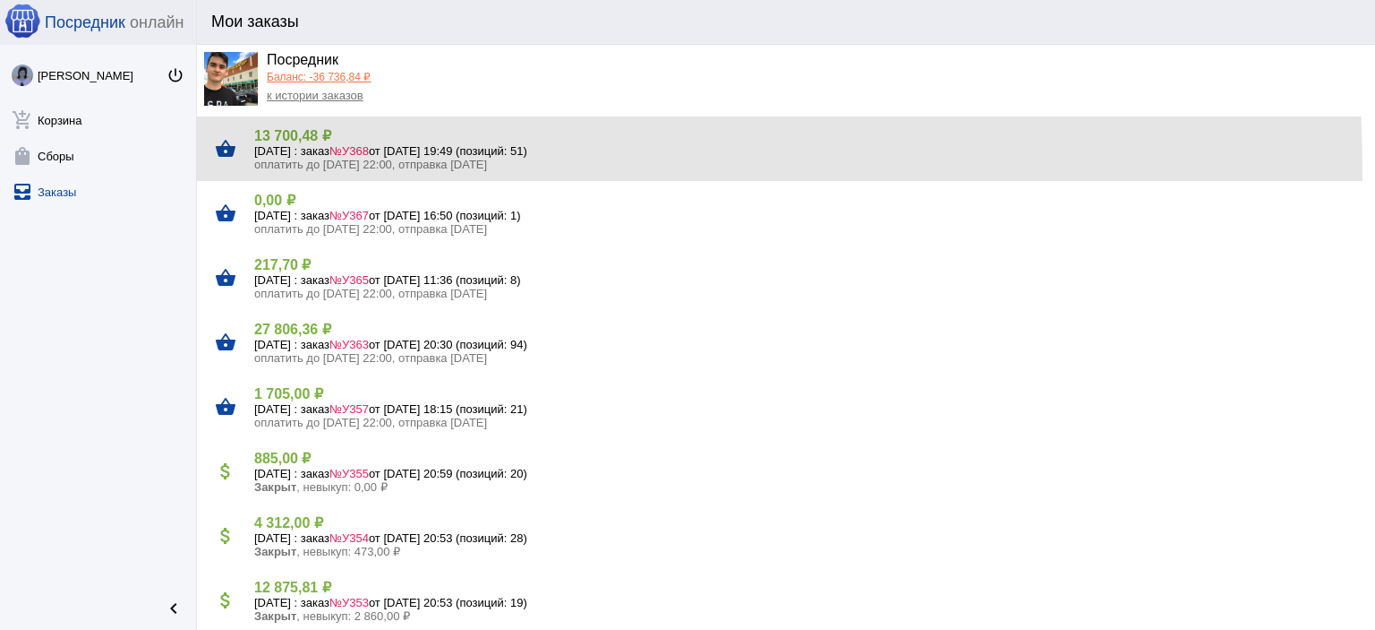
click at [314, 171] on div "shopping_basket 13 700,48 ₽ [DATE] : заказ №У368 от [DATE] 19:49 (позиций: 51) …" at bounding box center [786, 148] width 1178 height 64
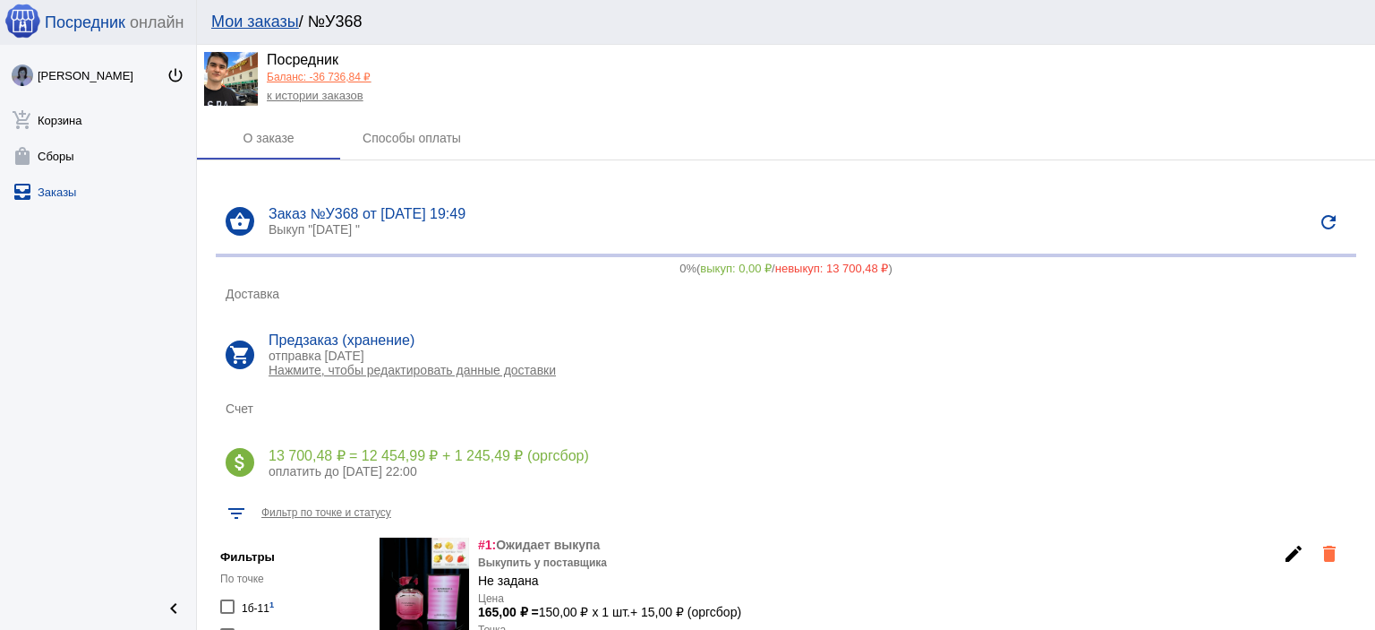
click at [321, 78] on link "Баланс: -36 736,84 ₽" at bounding box center [319, 77] width 104 height 13
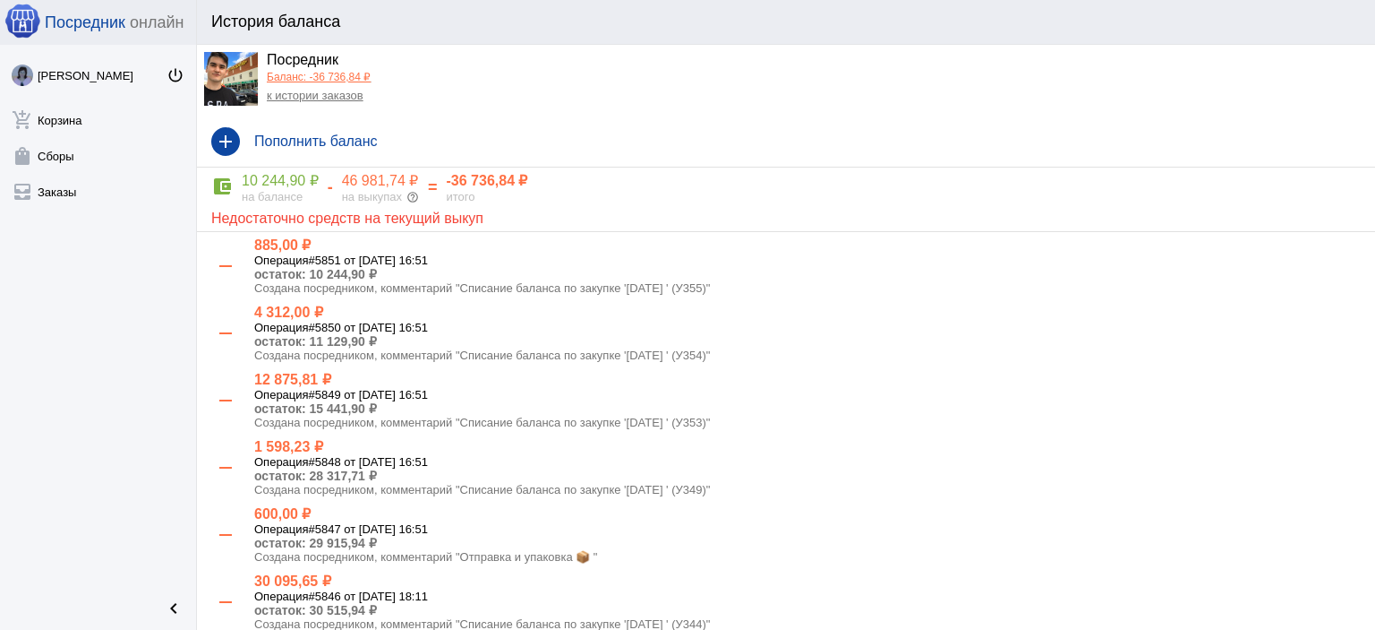
click at [319, 99] on link "к истории заказов" at bounding box center [315, 95] width 97 height 13
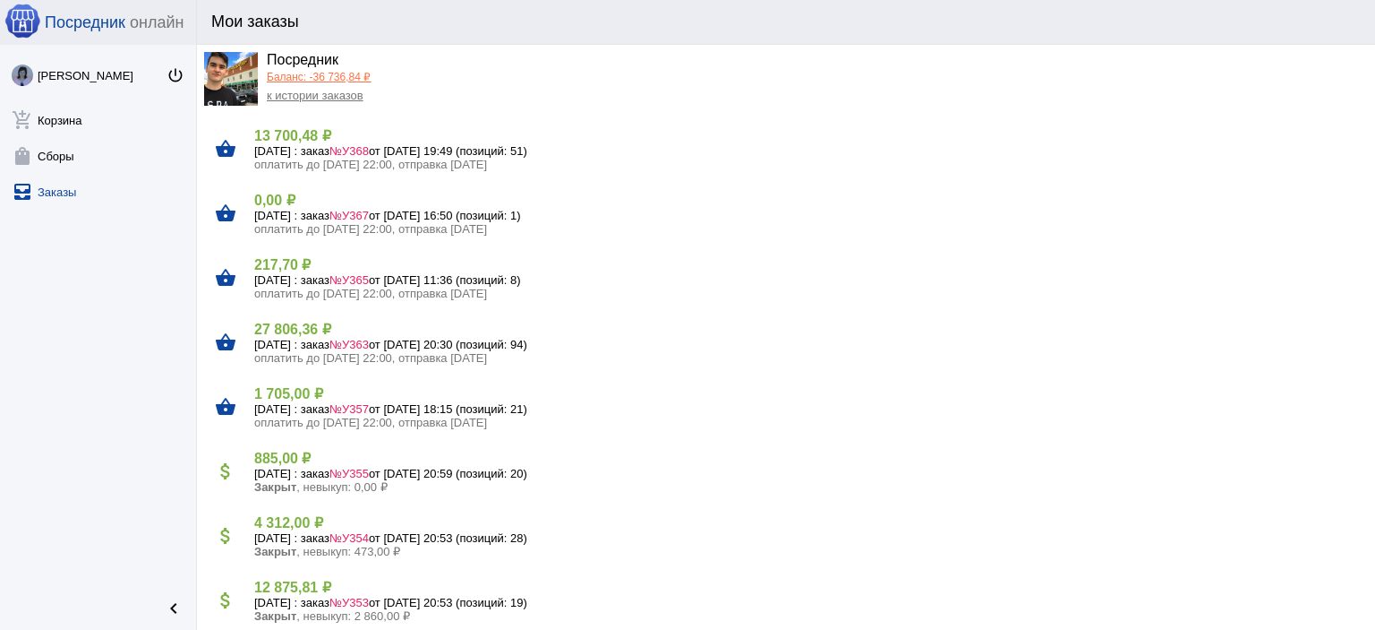
click at [311, 79] on link "Баланс: -36 736,84 ₽" at bounding box center [319, 77] width 104 height 13
